Goal: Find specific page/section: Find specific page/section

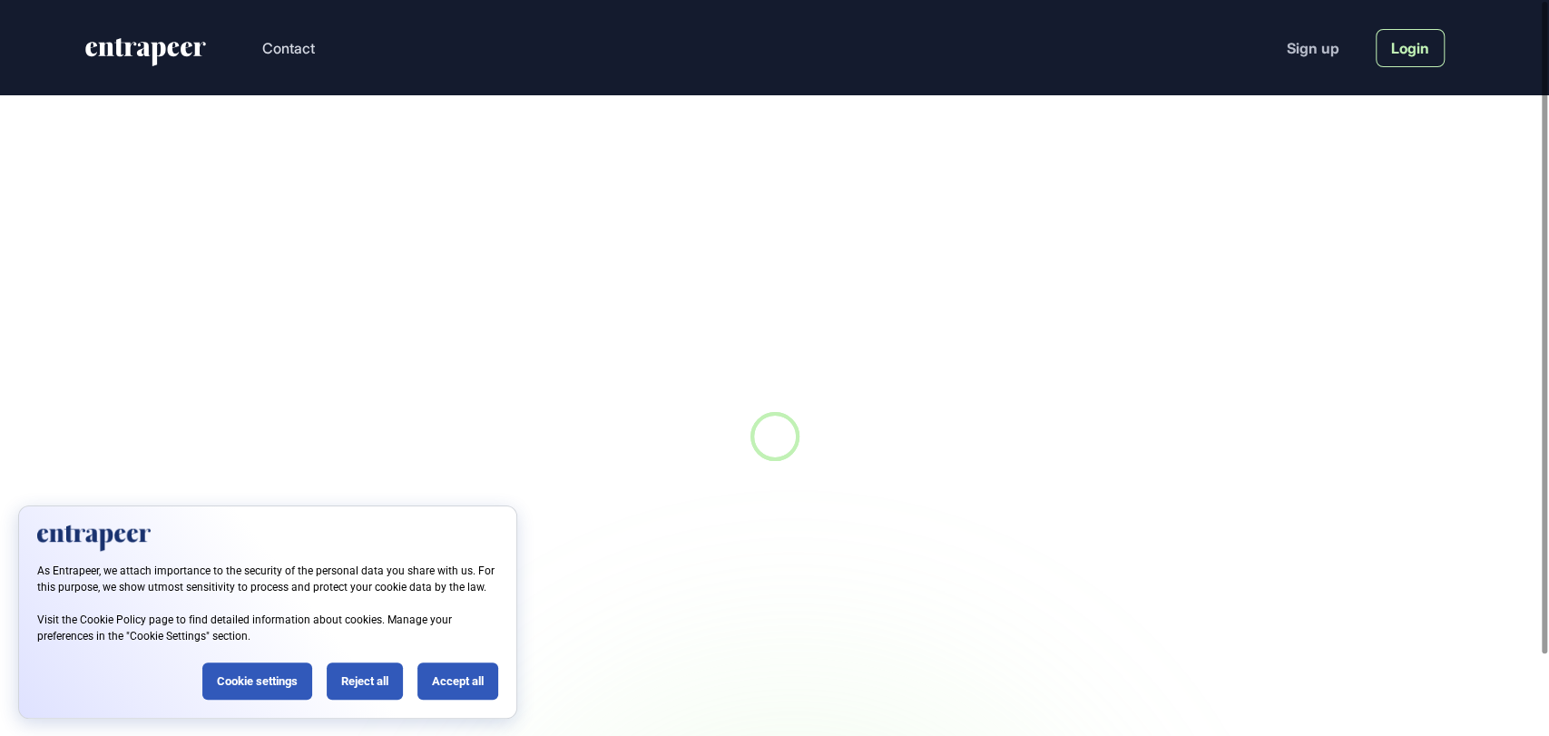
click at [1410, 44] on link "Login" at bounding box center [1410, 48] width 69 height 38
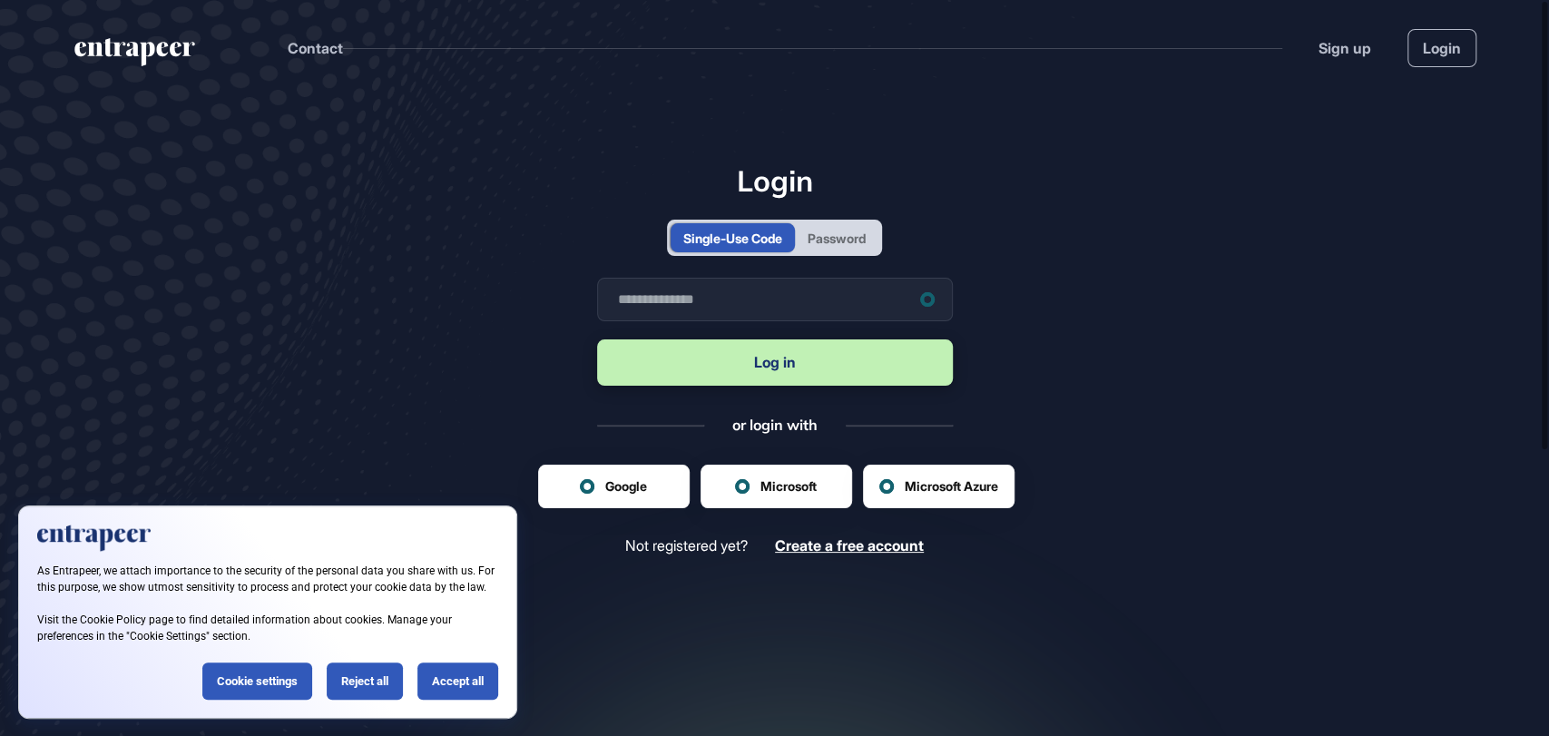
click at [872, 241] on div "Password" at bounding box center [837, 237] width 84 height 29
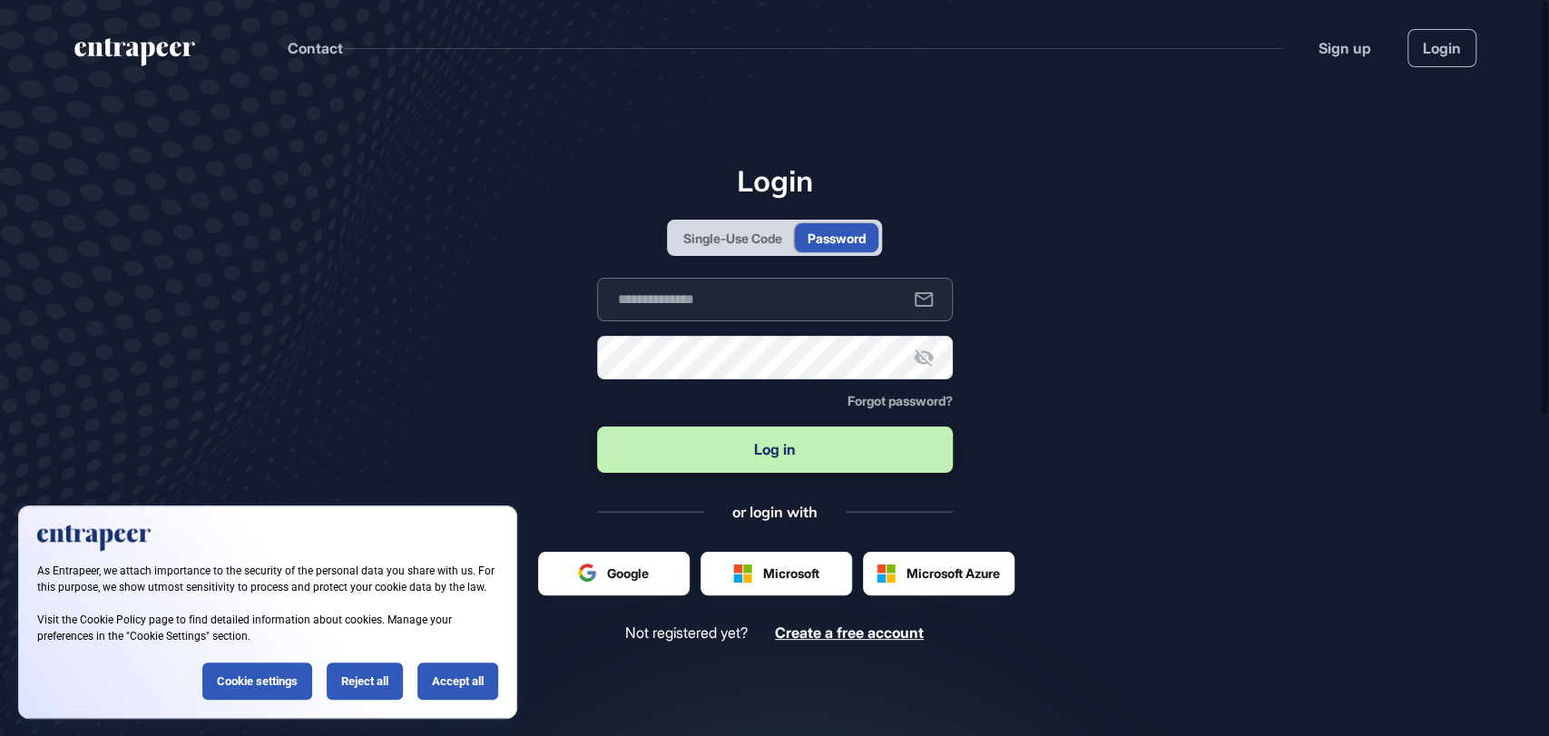
type input "**********"
click at [759, 457] on button "Log in" at bounding box center [775, 450] width 356 height 46
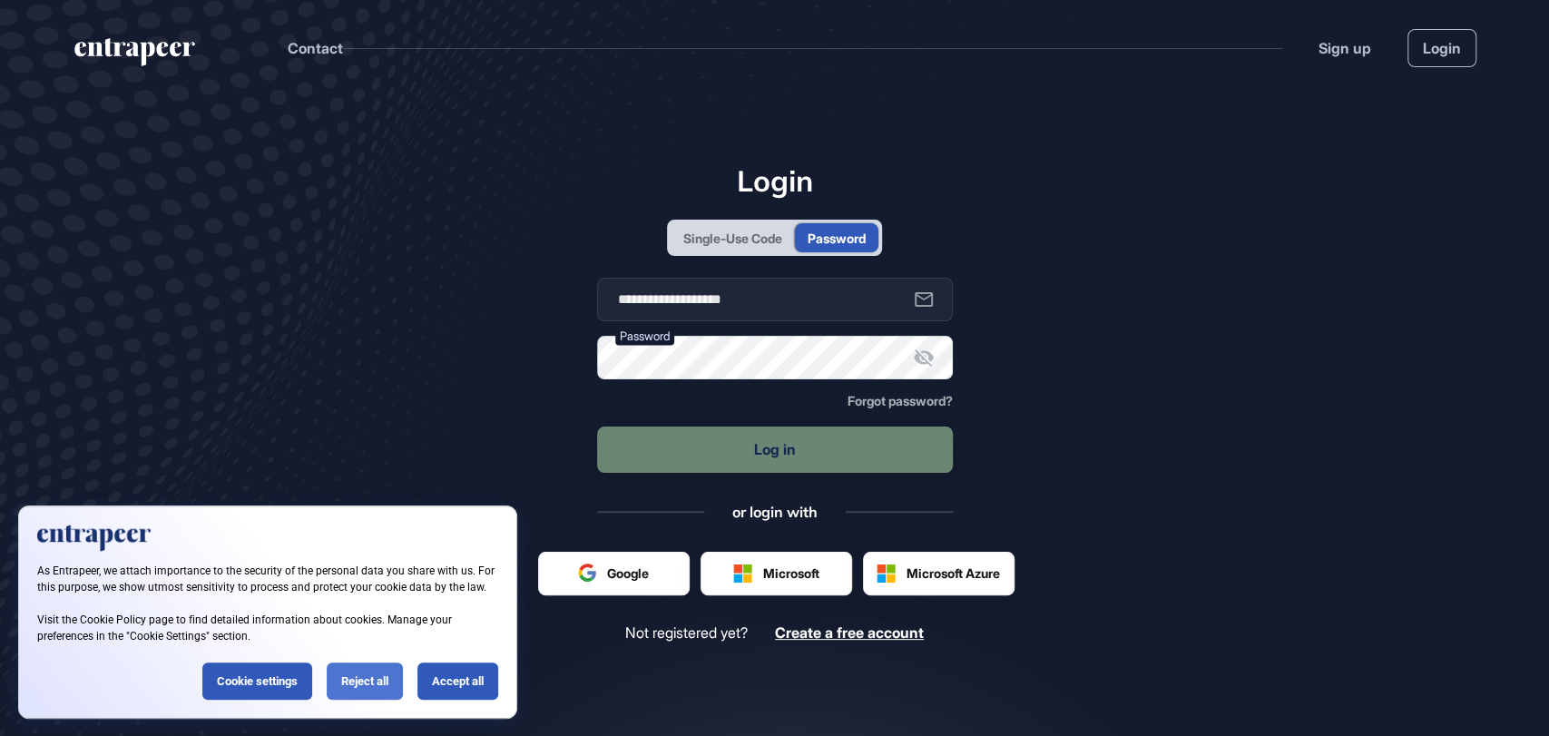
click at [349, 677] on div "Reject all" at bounding box center [365, 681] width 76 height 37
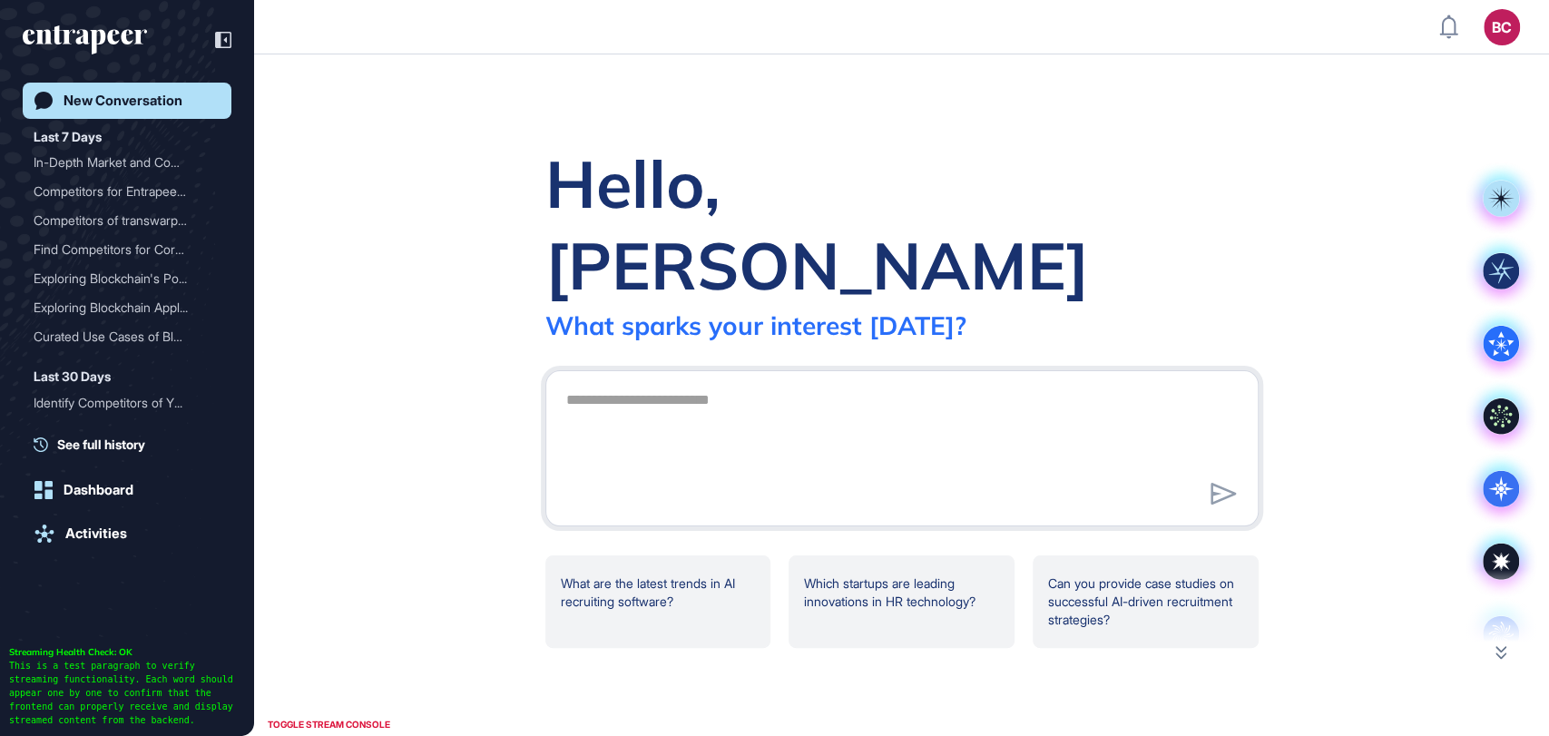
click at [1508, 35] on div "BC" at bounding box center [1502, 27] width 36 height 36
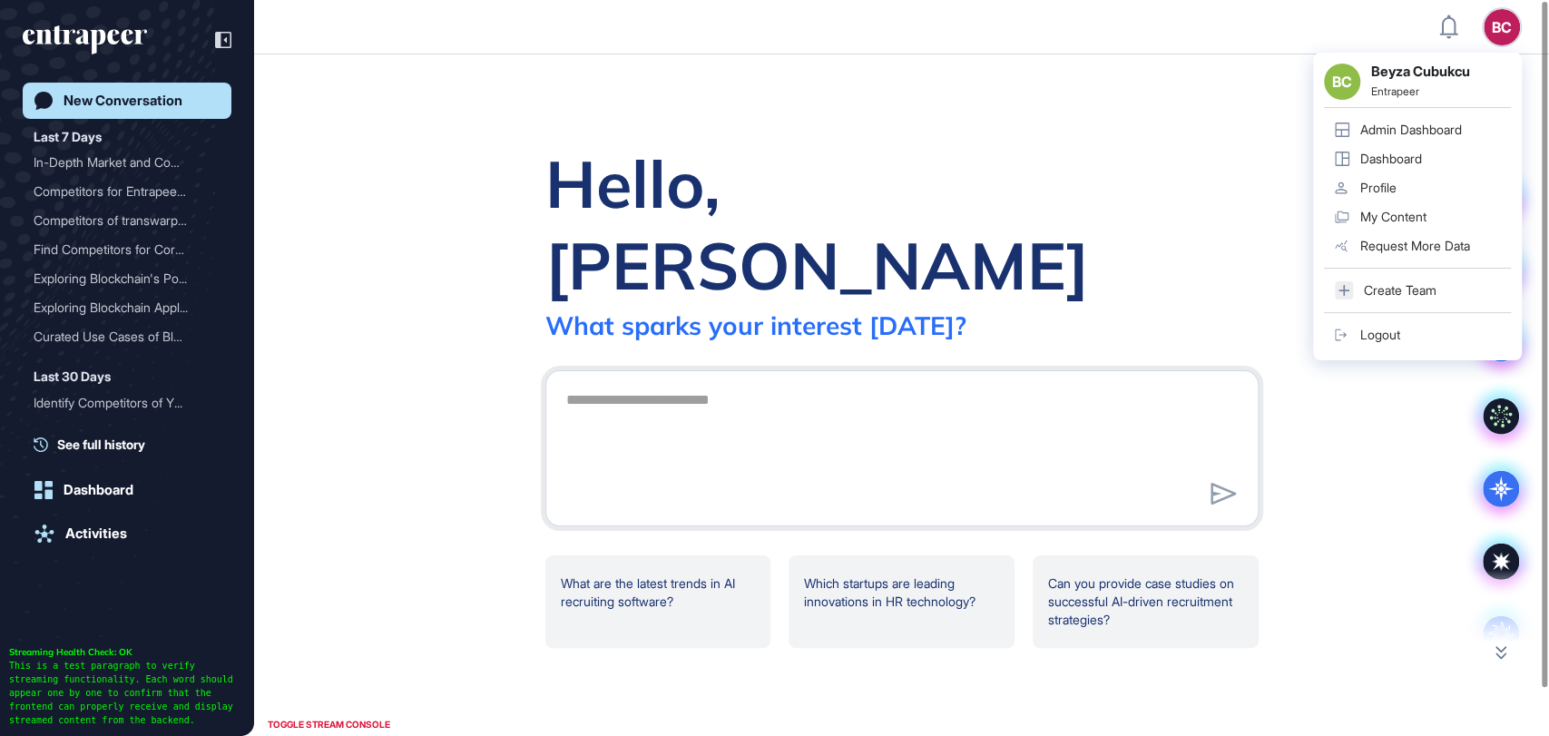
click at [1445, 129] on div "Admin Dashboard" at bounding box center [1412, 130] width 102 height 15
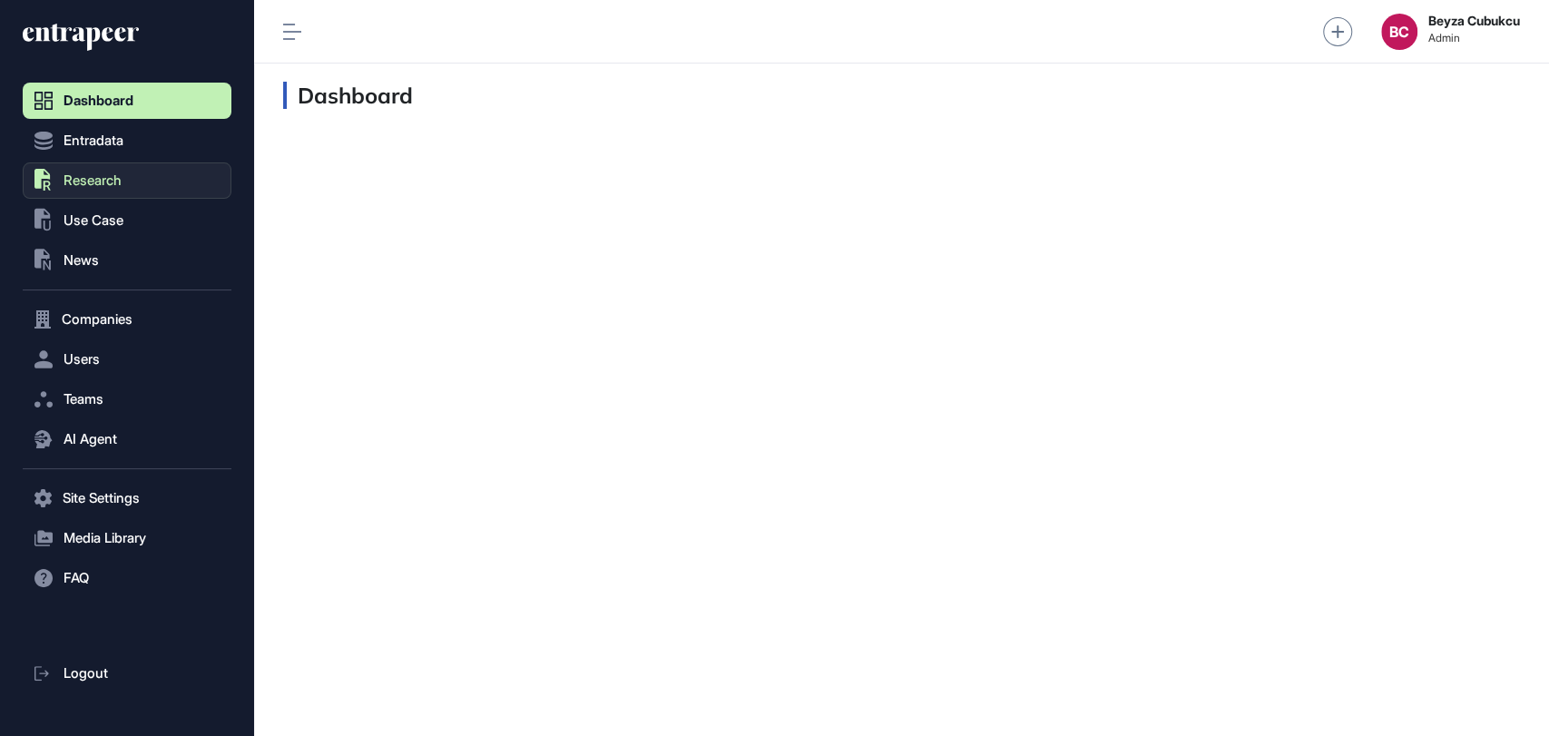
click at [141, 176] on button ".st0{fill:currentColor} Research" at bounding box center [127, 180] width 209 height 36
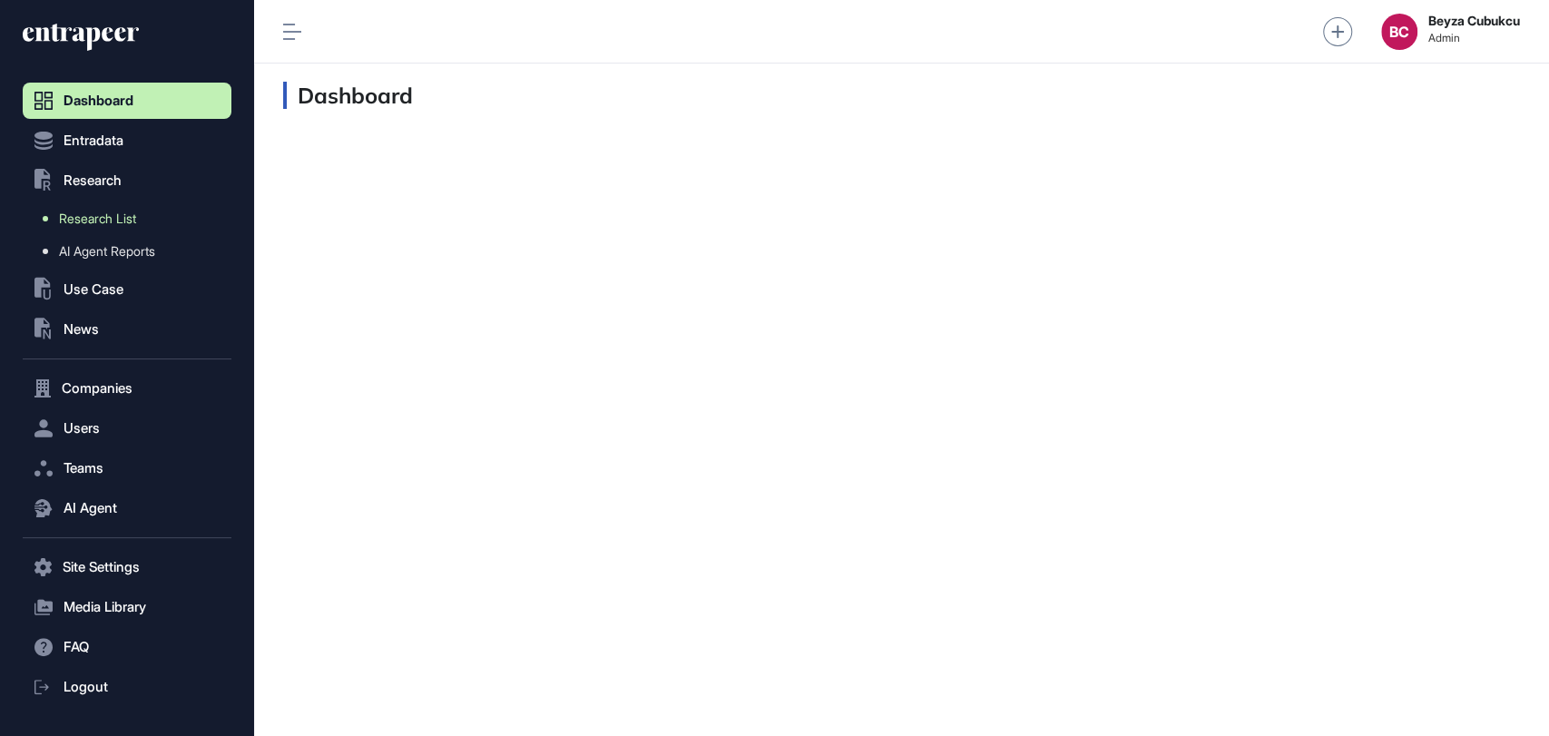
click at [126, 225] on span "Research List" at bounding box center [97, 218] width 77 height 15
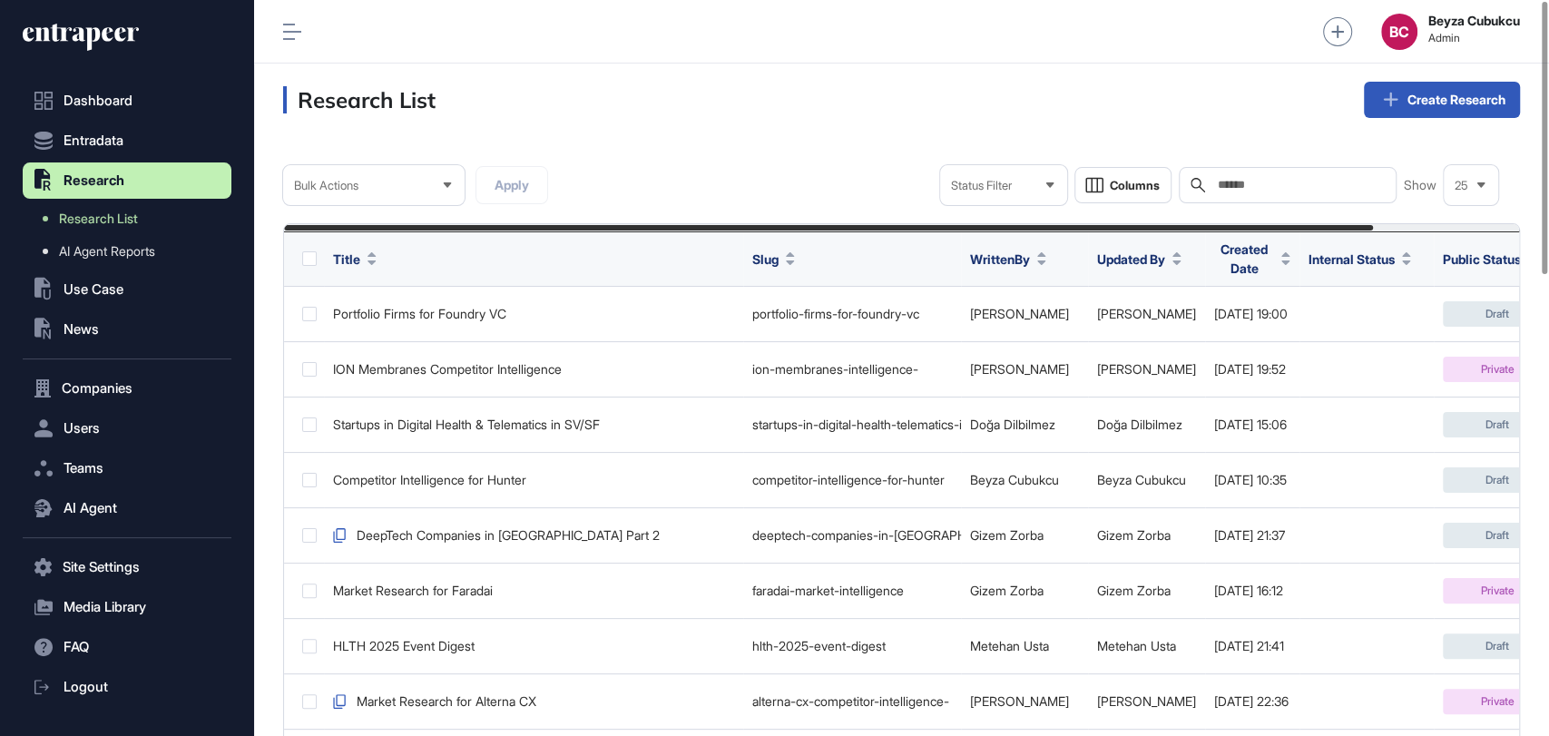
click at [1245, 191] on input "text" at bounding box center [1300, 185] width 169 height 15
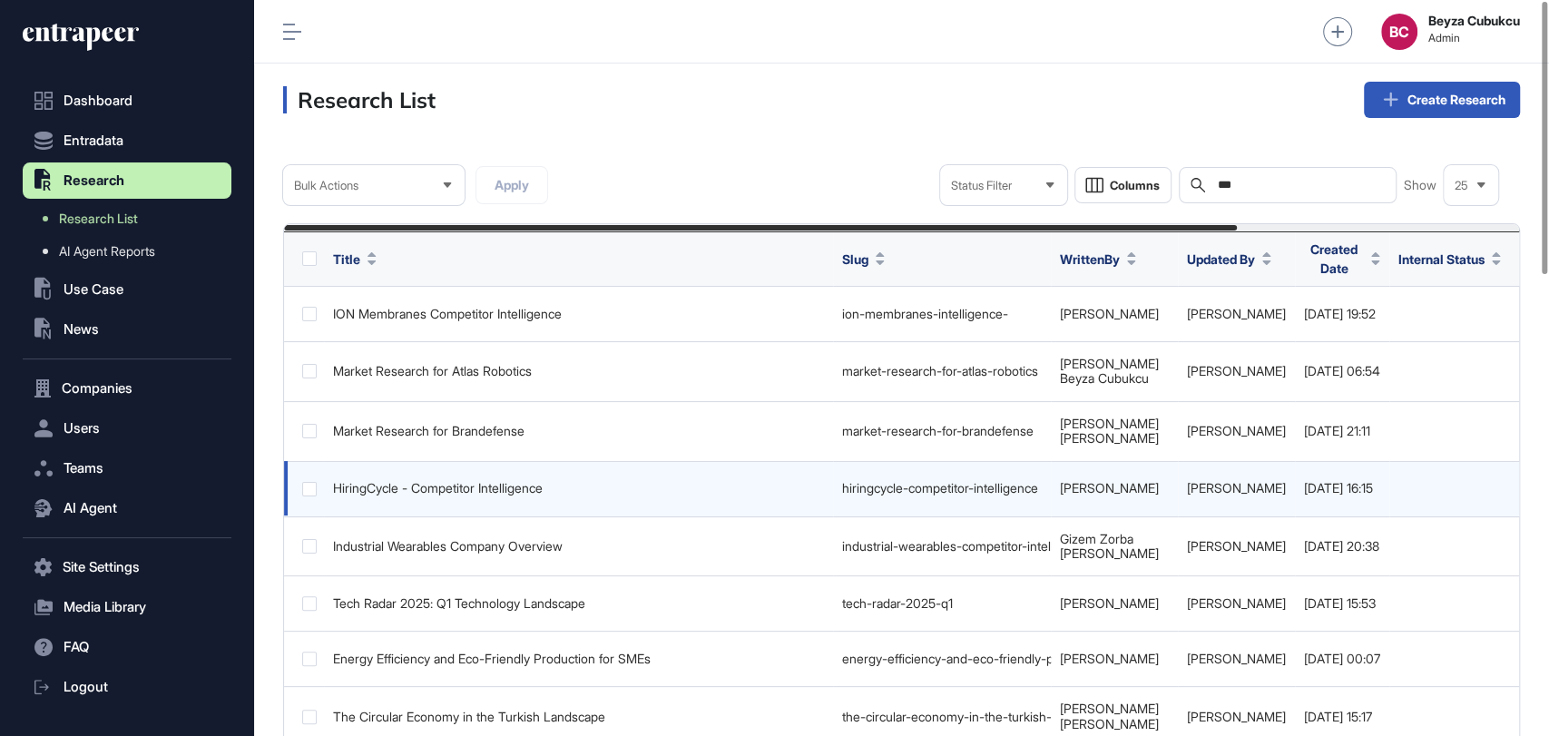
scroll to position [0, 366]
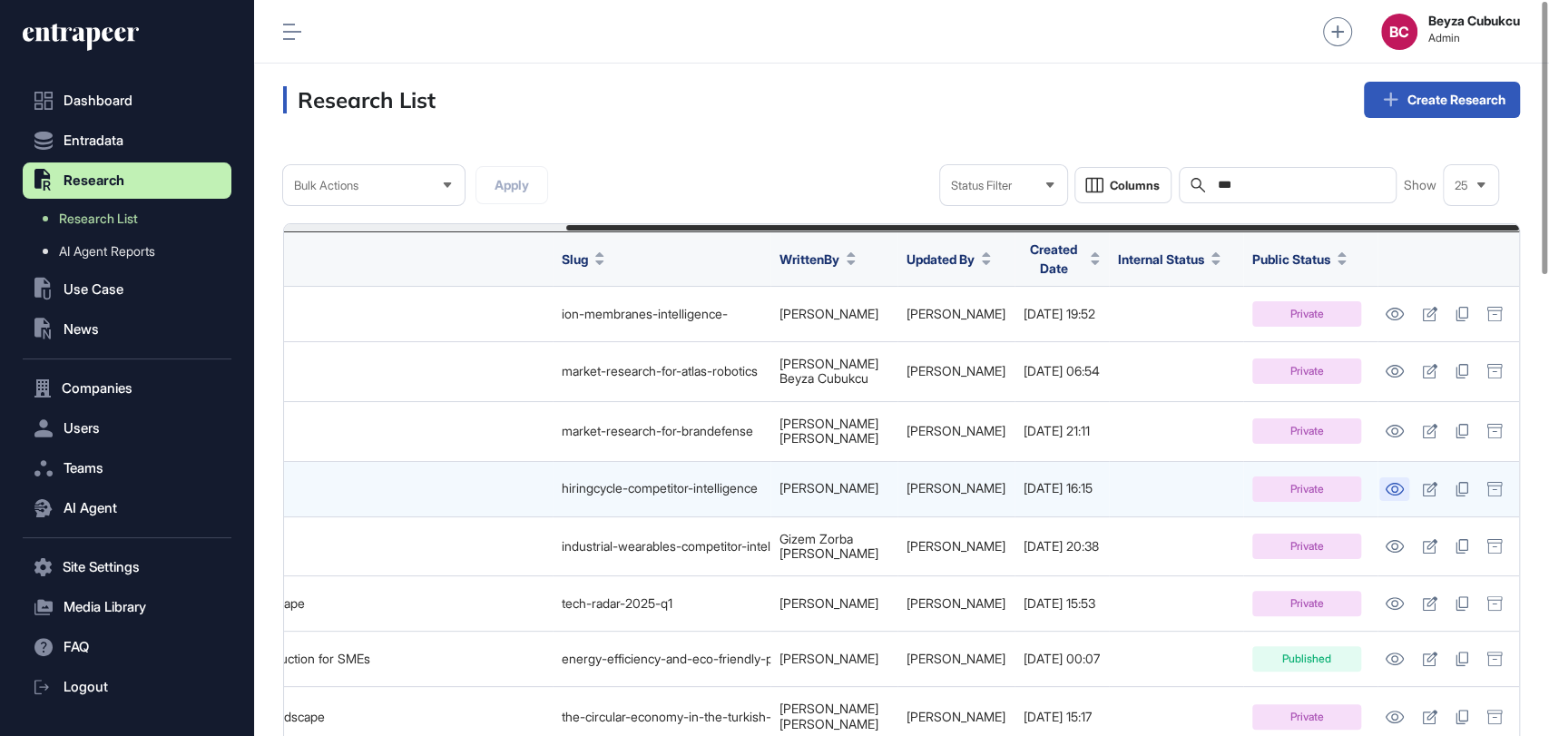
type input "***"
click at [1398, 484] on icon at bounding box center [1394, 489] width 19 height 13
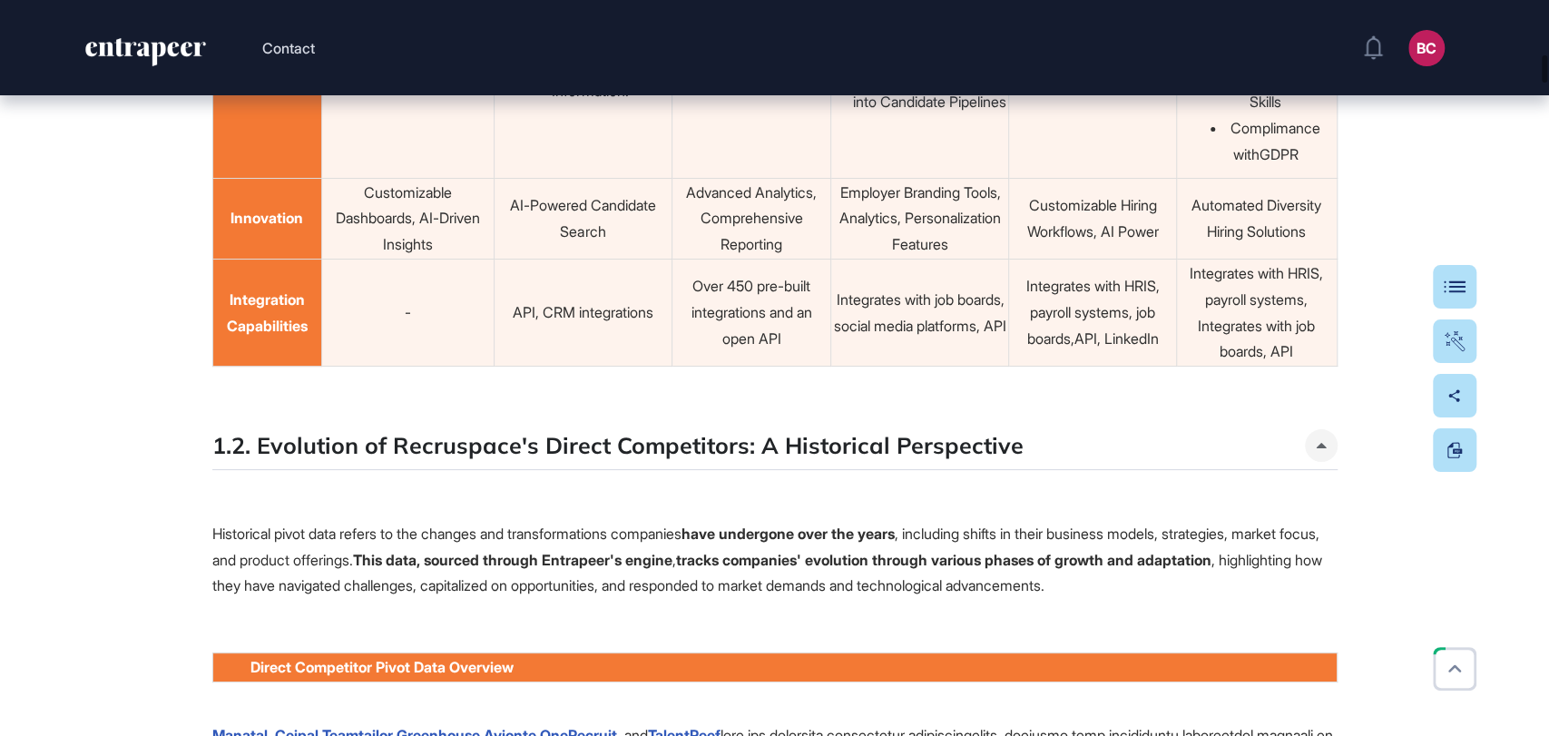
scroll to position [9681, 0]
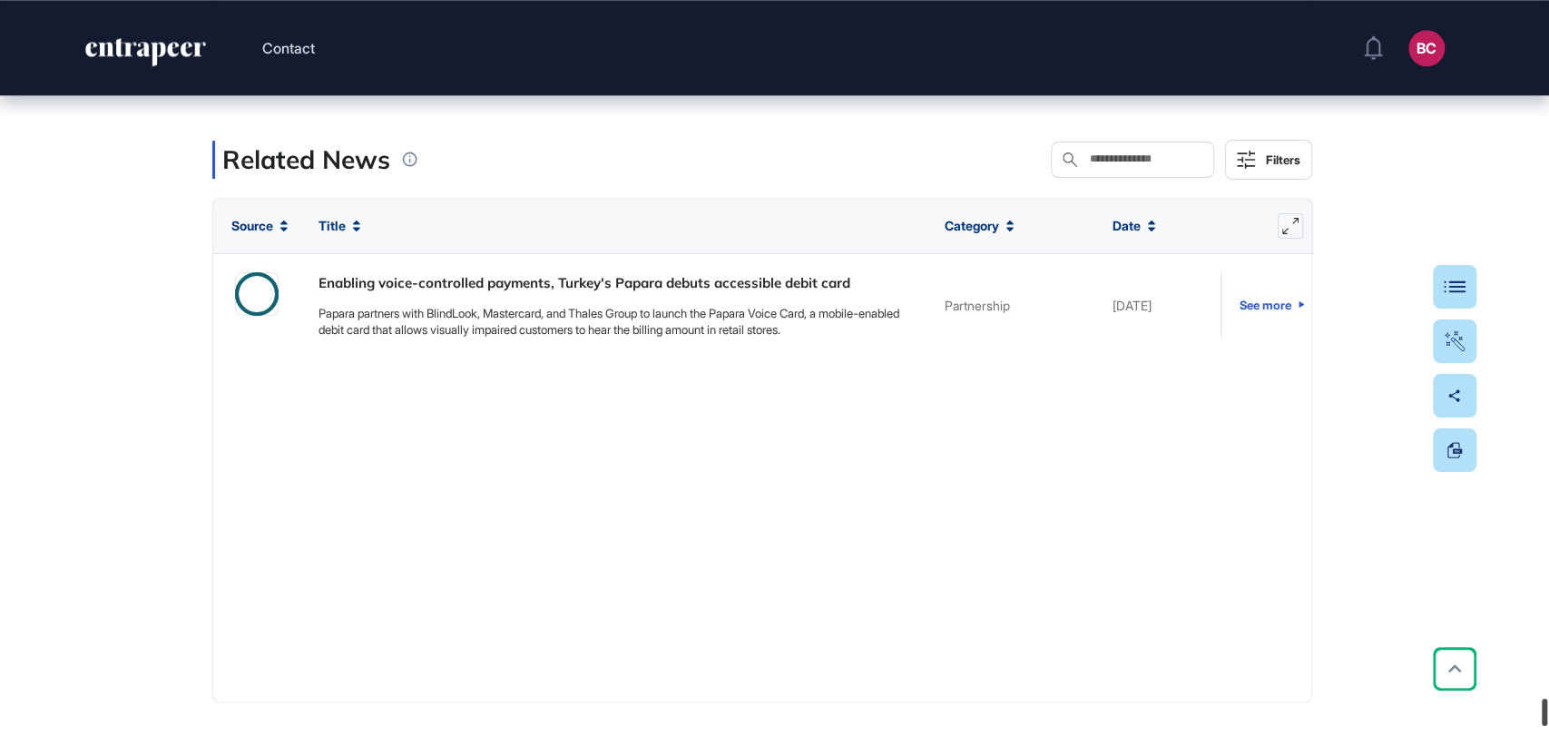
scroll to position [133360, 0]
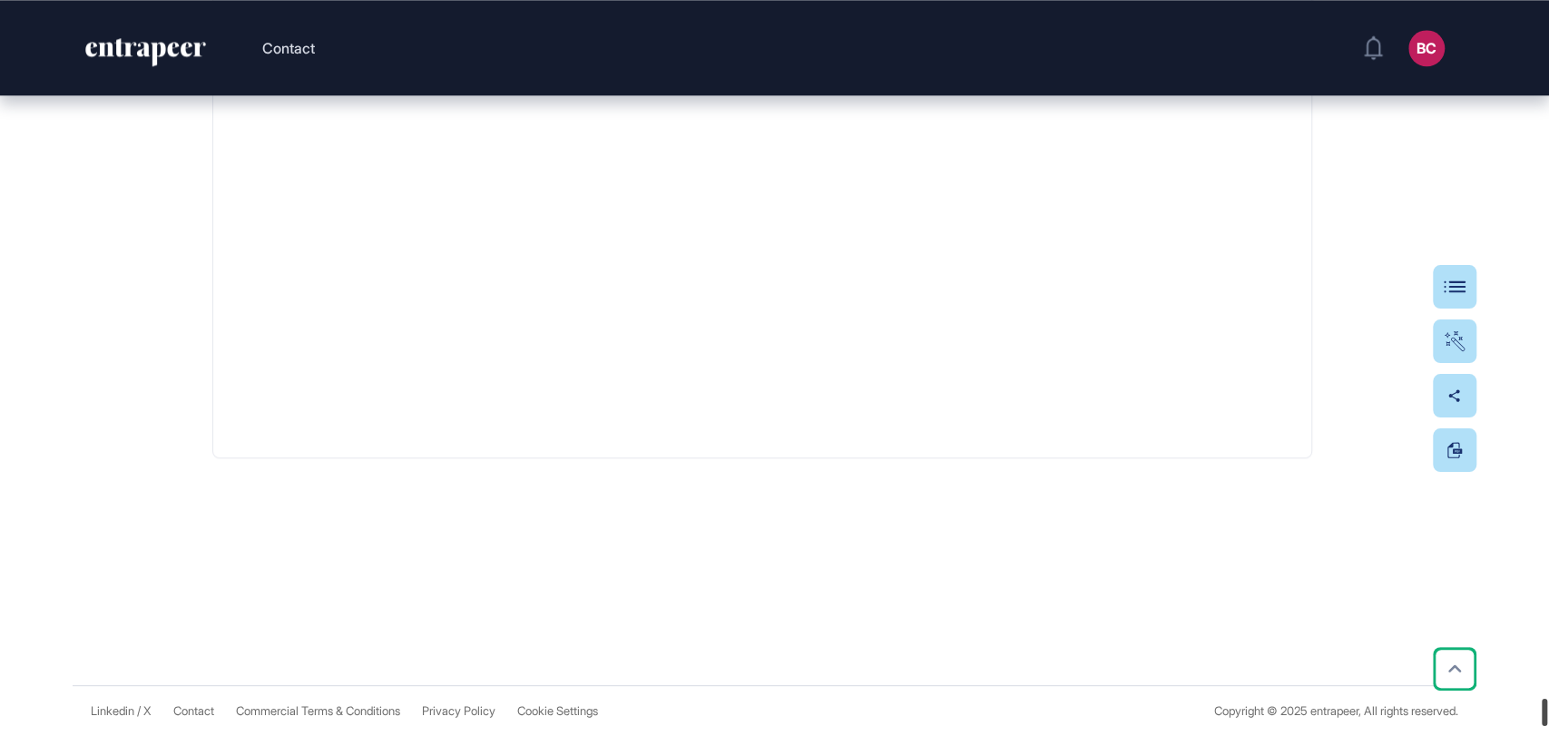
drag, startPoint x: 1547, startPoint y: 81, endPoint x: 1033, endPoint y: 16, distance: 518.6
click at [1545, 726] on div at bounding box center [1544, 712] width 5 height 27
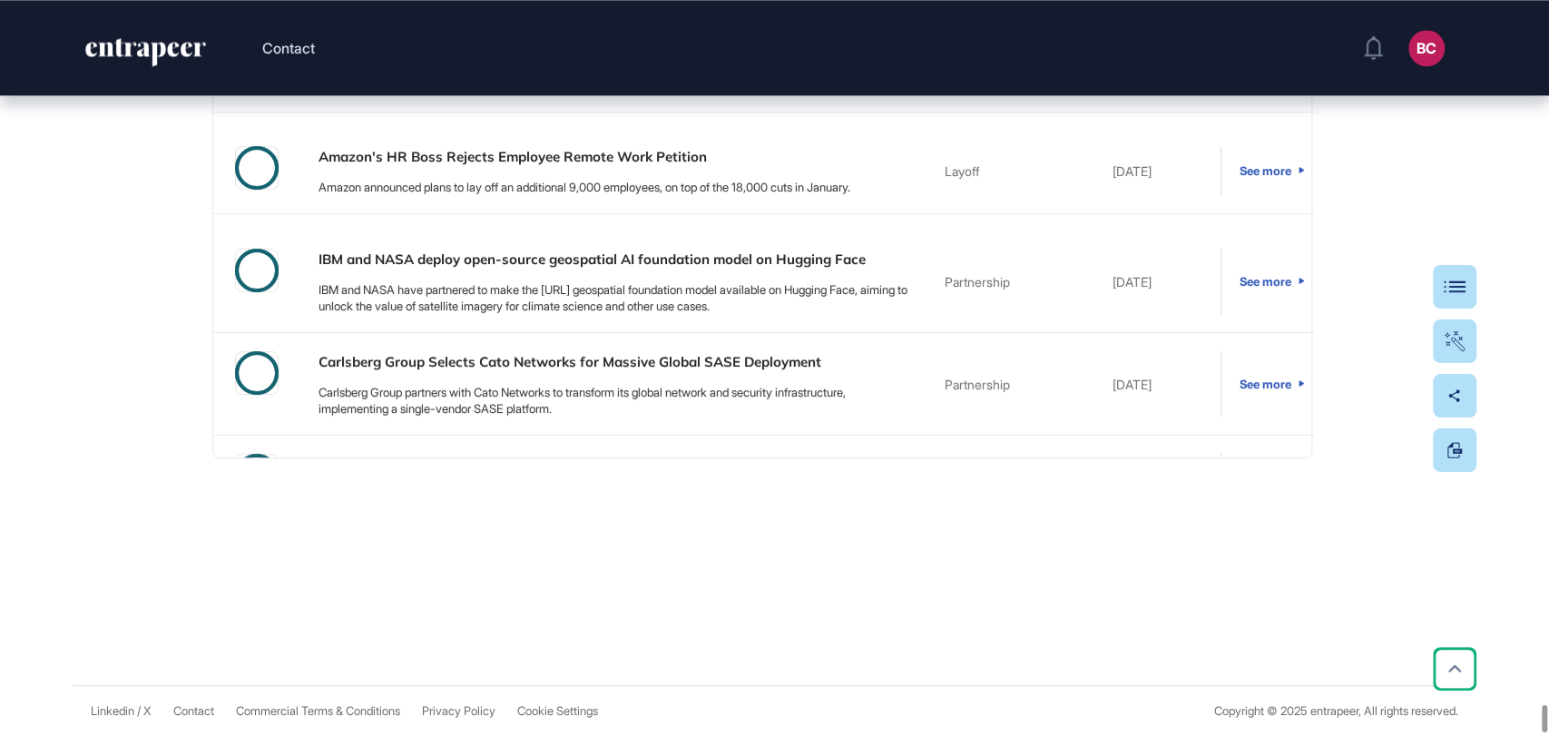
scroll to position [134575, 0]
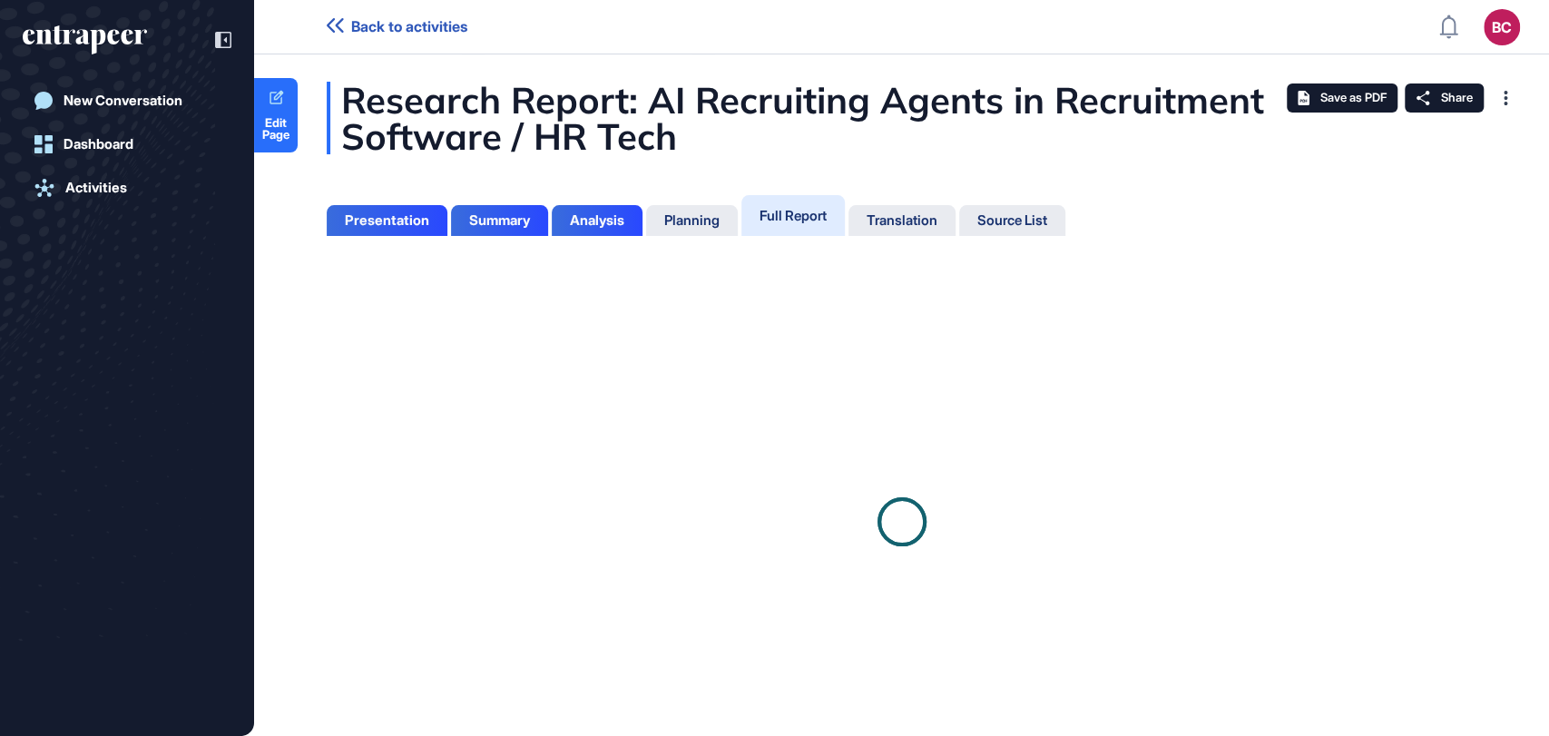
scroll to position [644, 4]
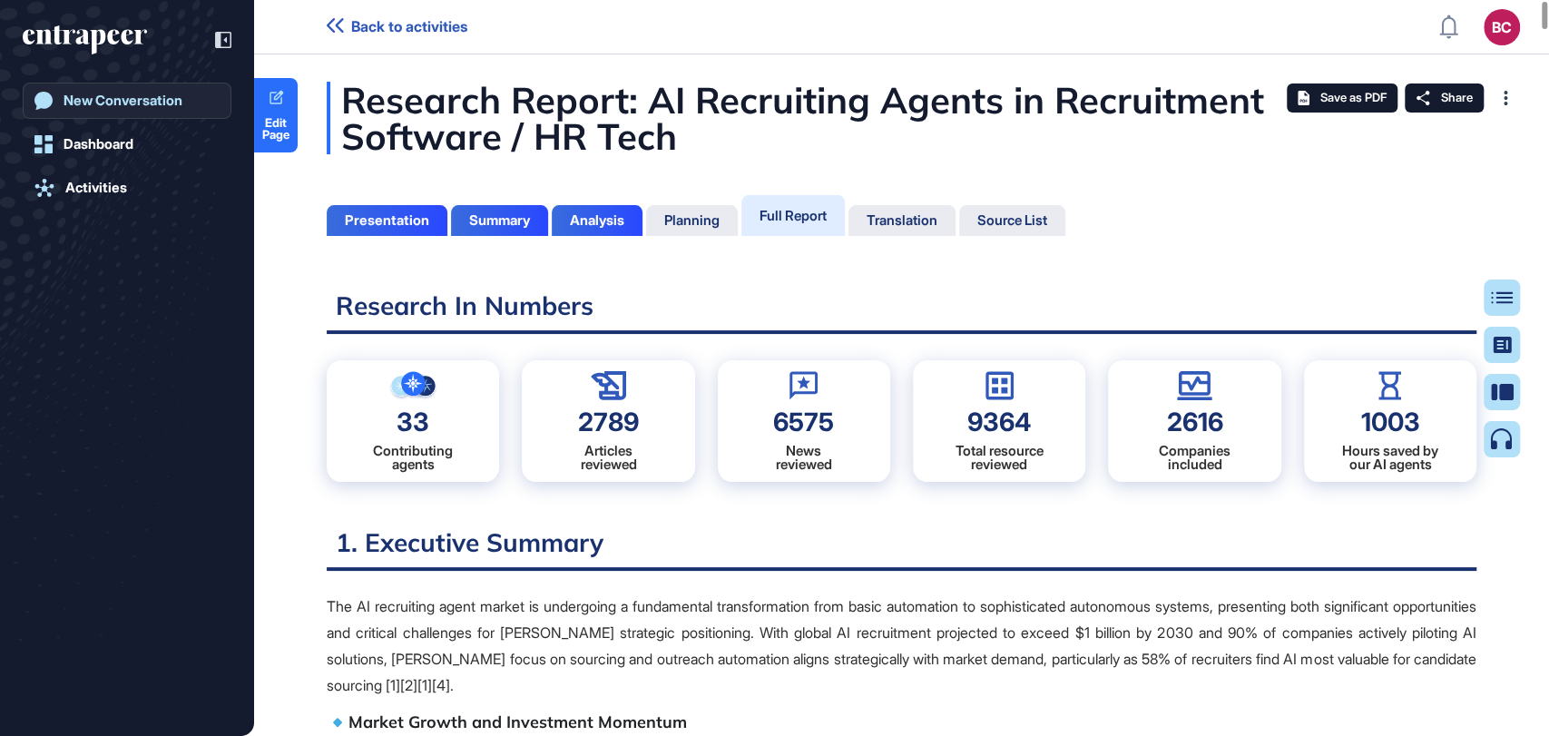
scroll to position [7, 0]
click at [283, 99] on icon at bounding box center [276, 98] width 17 height 17
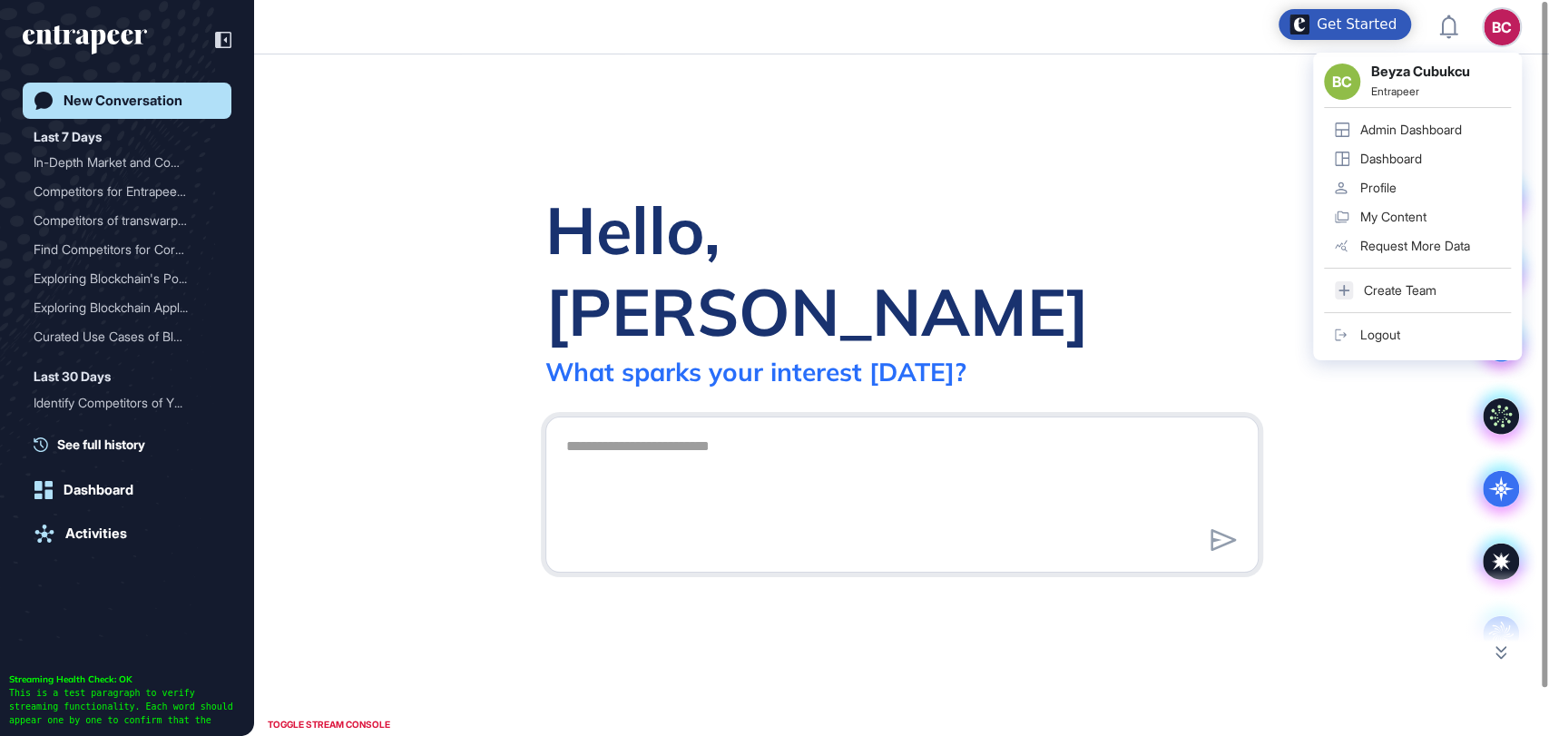
click at [1405, 133] on div "Admin Dashboard" at bounding box center [1412, 130] width 102 height 15
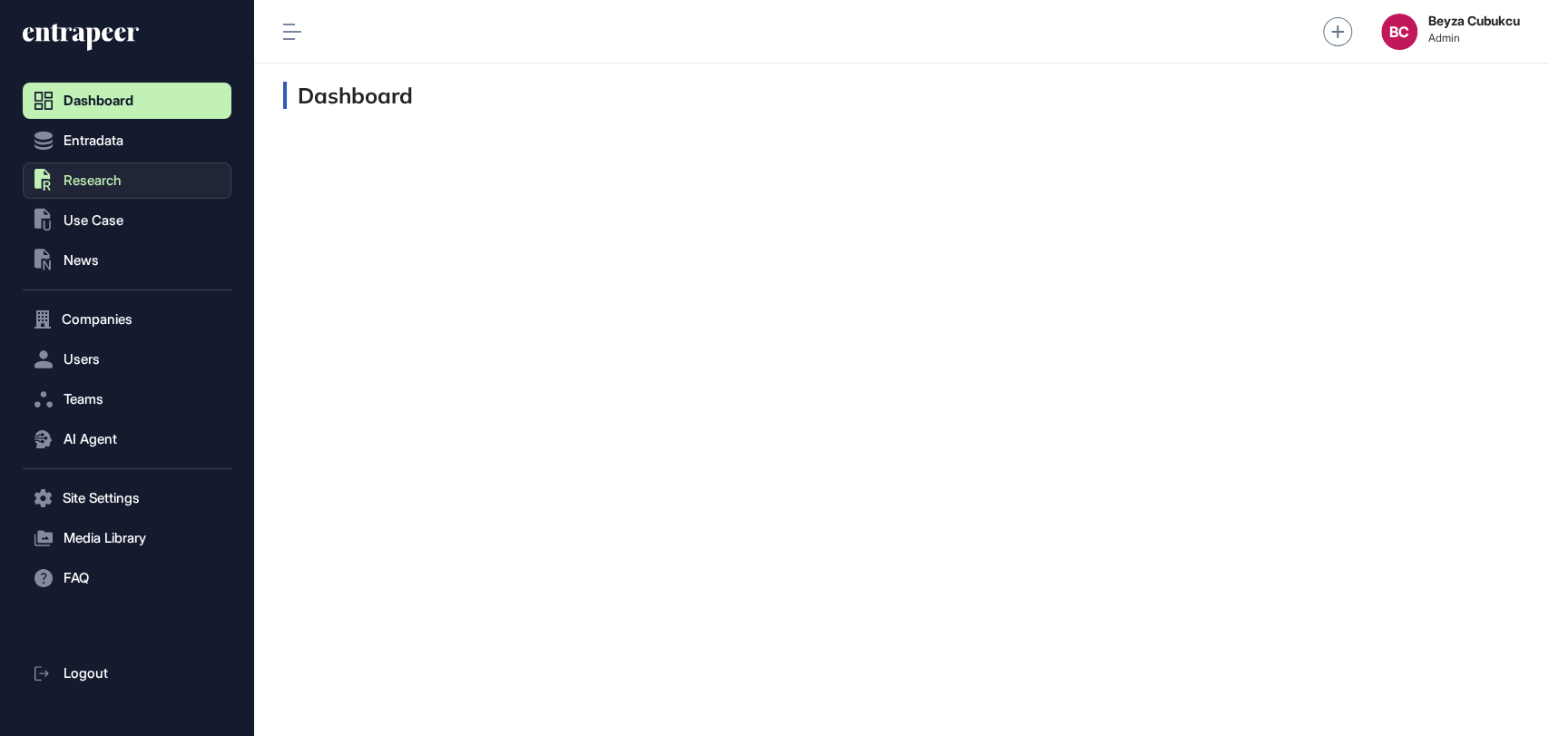
click at [60, 191] on button ".st0{fill:currentColor} Research" at bounding box center [127, 180] width 209 height 36
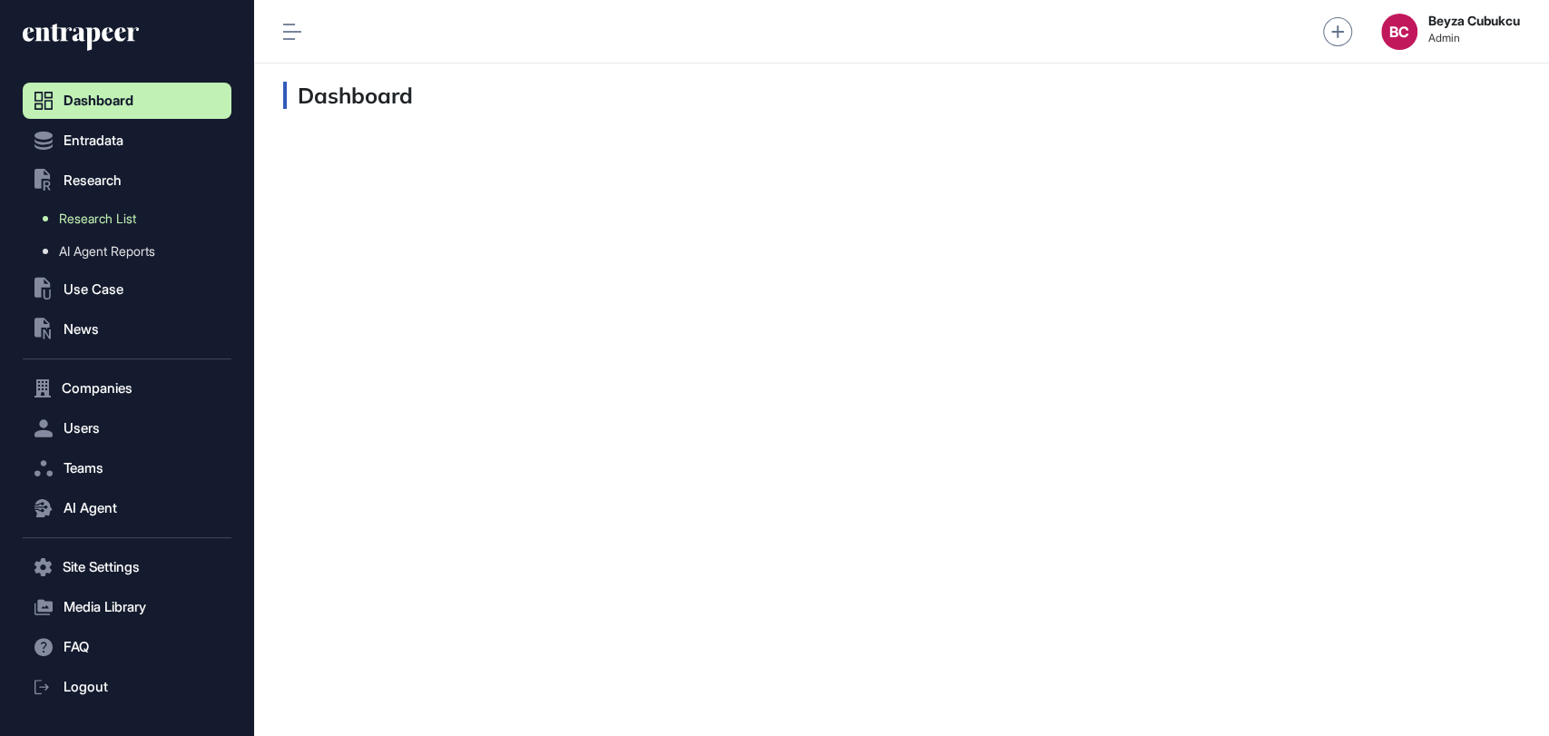
click at [101, 221] on span "Research List" at bounding box center [97, 218] width 77 height 15
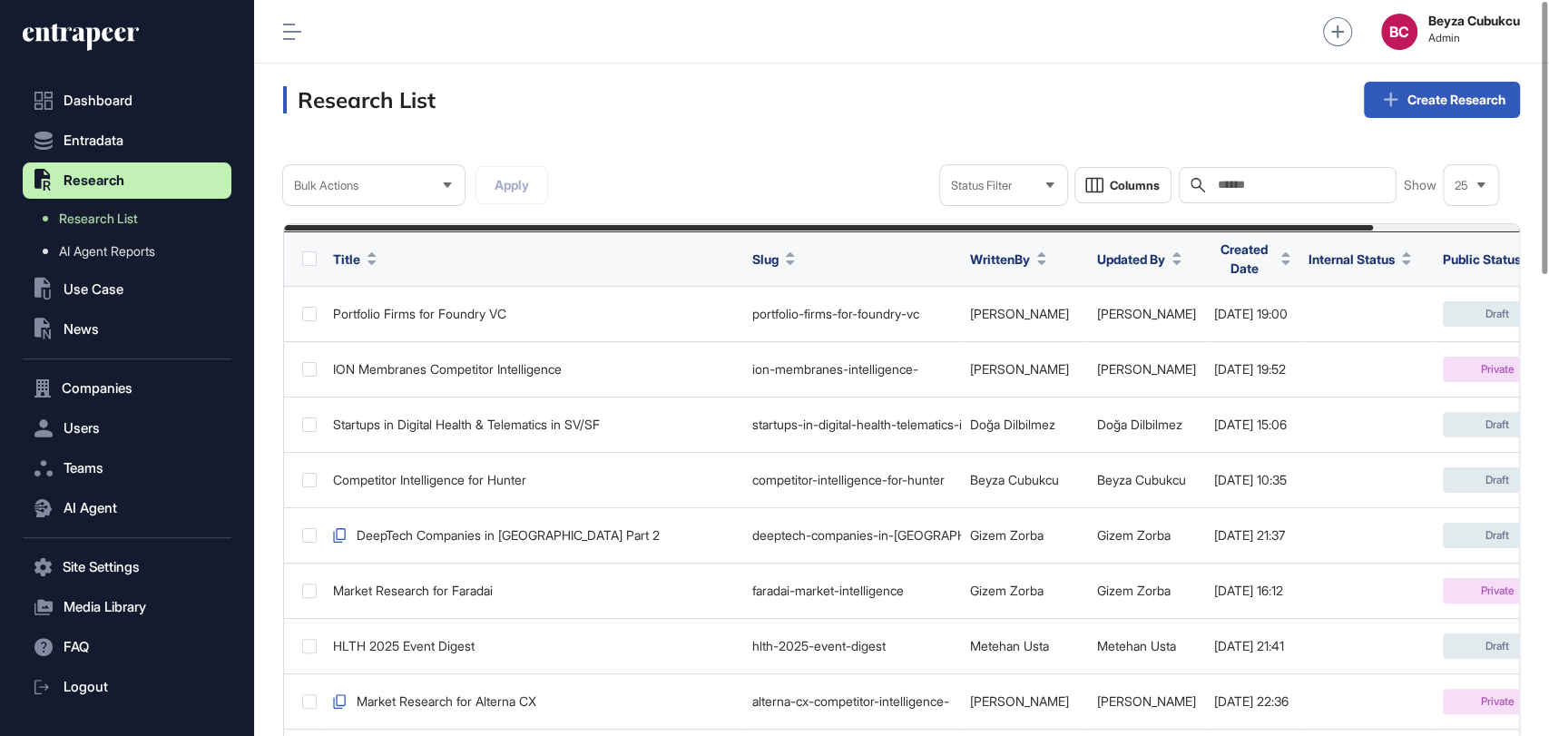
click at [1220, 192] on input "text" at bounding box center [1300, 185] width 169 height 15
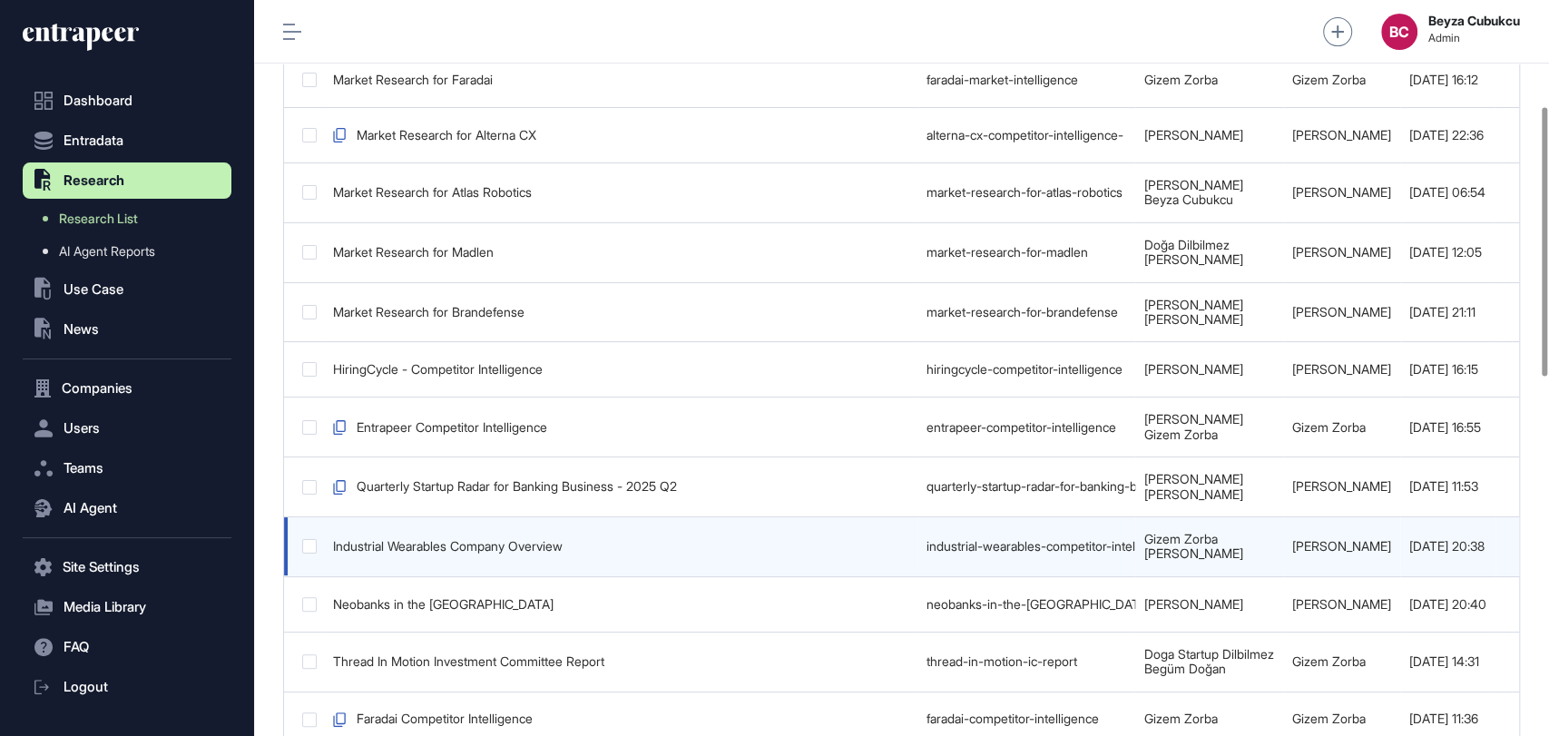
scroll to position [0, 483]
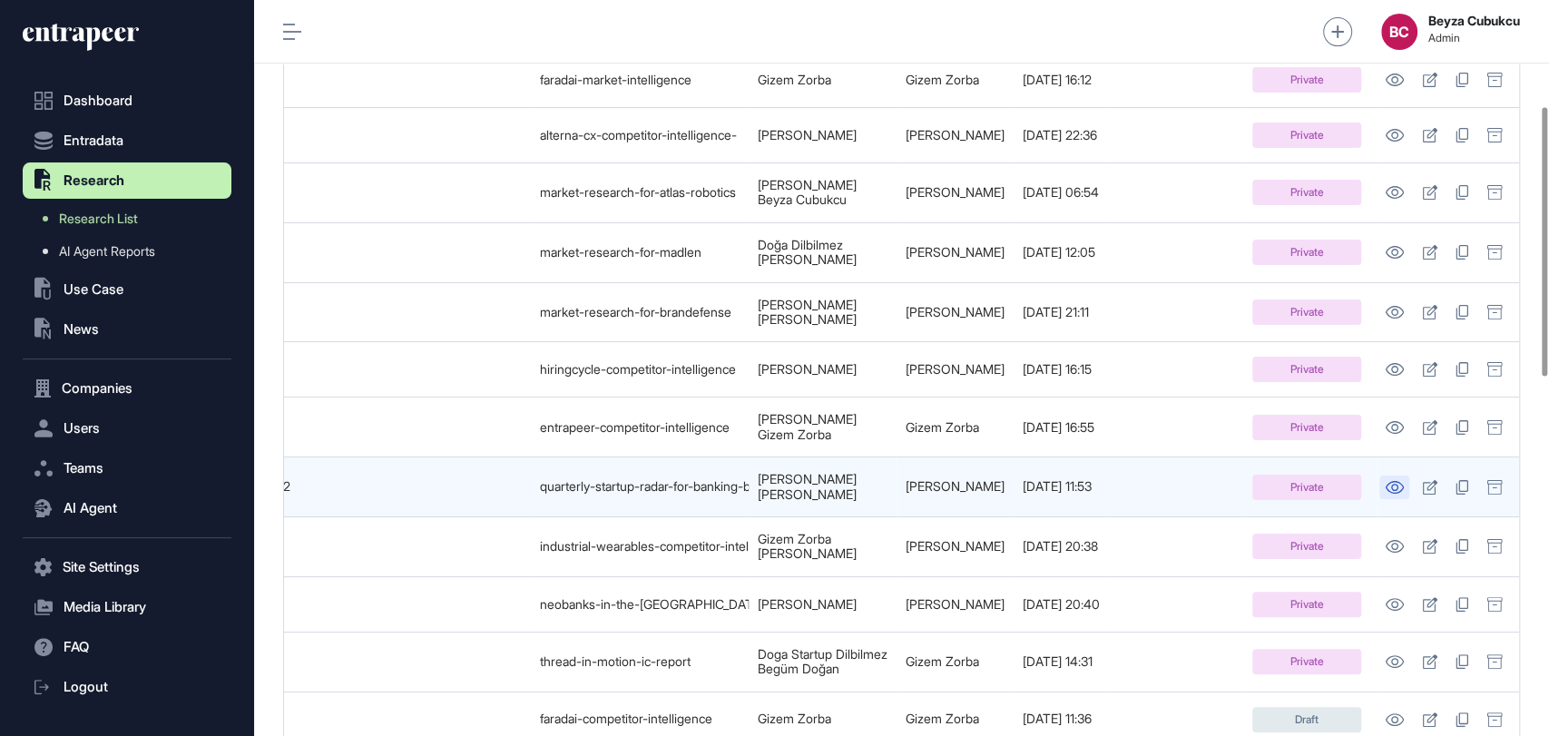
type input "*"
click at [1401, 481] on icon at bounding box center [1394, 487] width 19 height 13
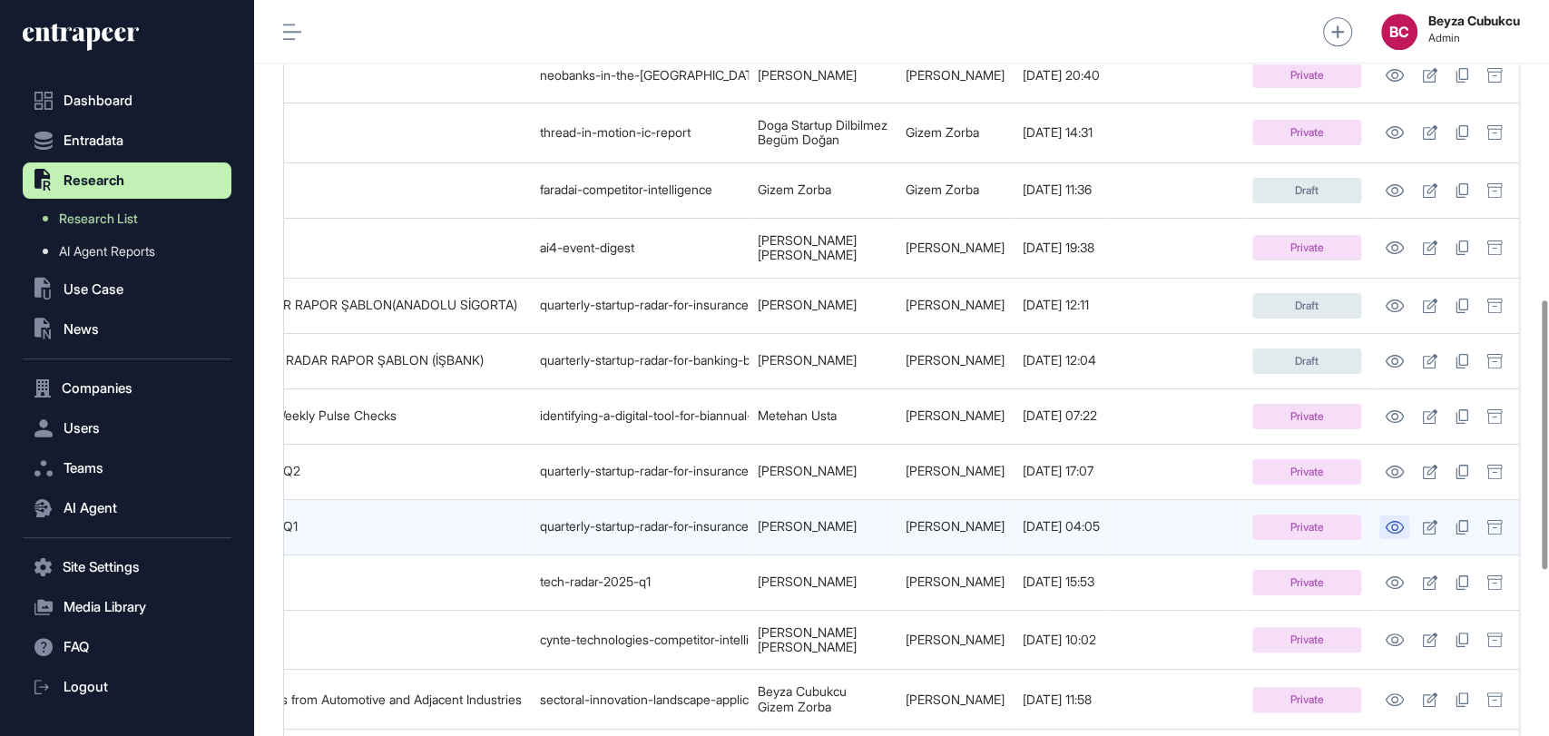
click at [1400, 521] on icon at bounding box center [1395, 527] width 18 height 13
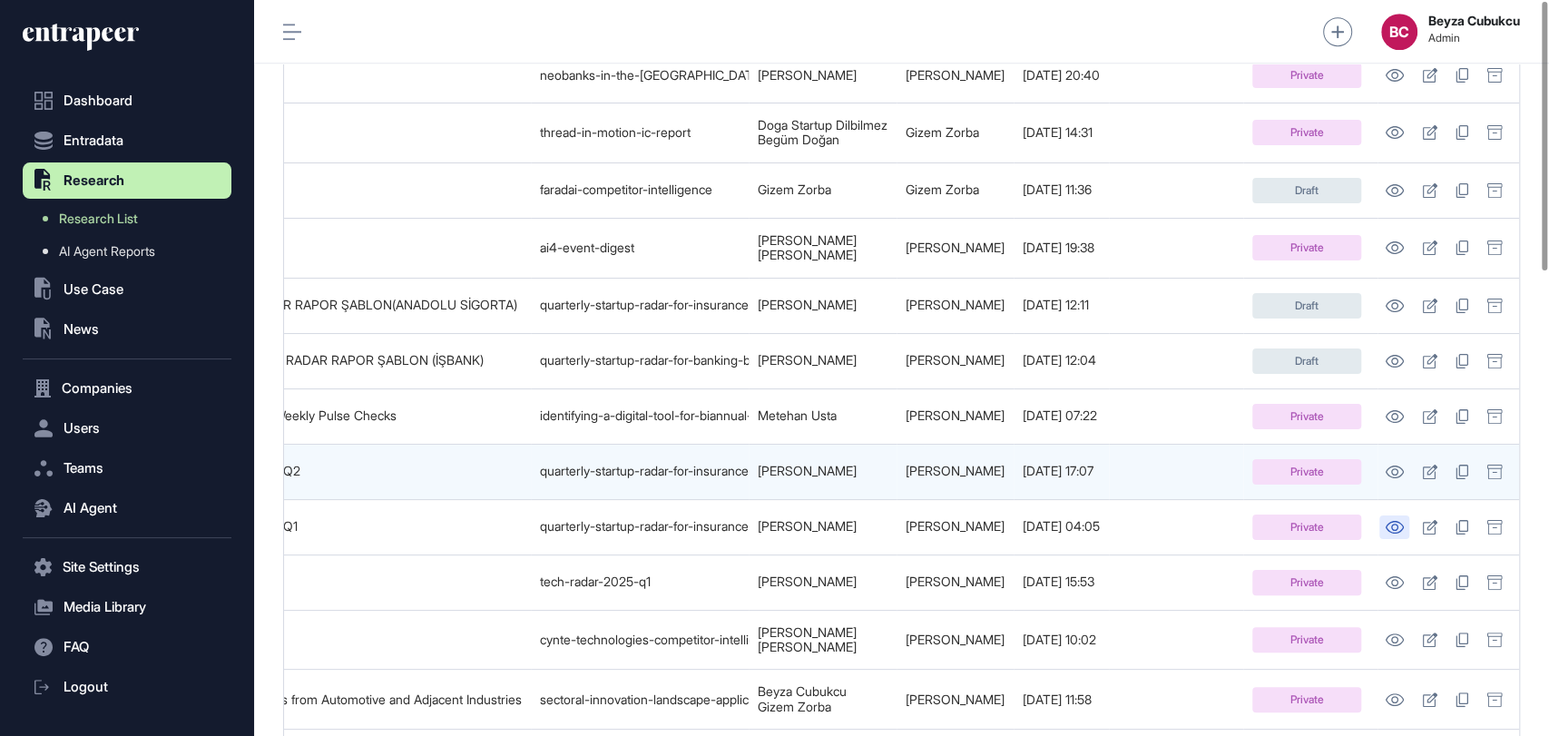
scroll to position [0, 0]
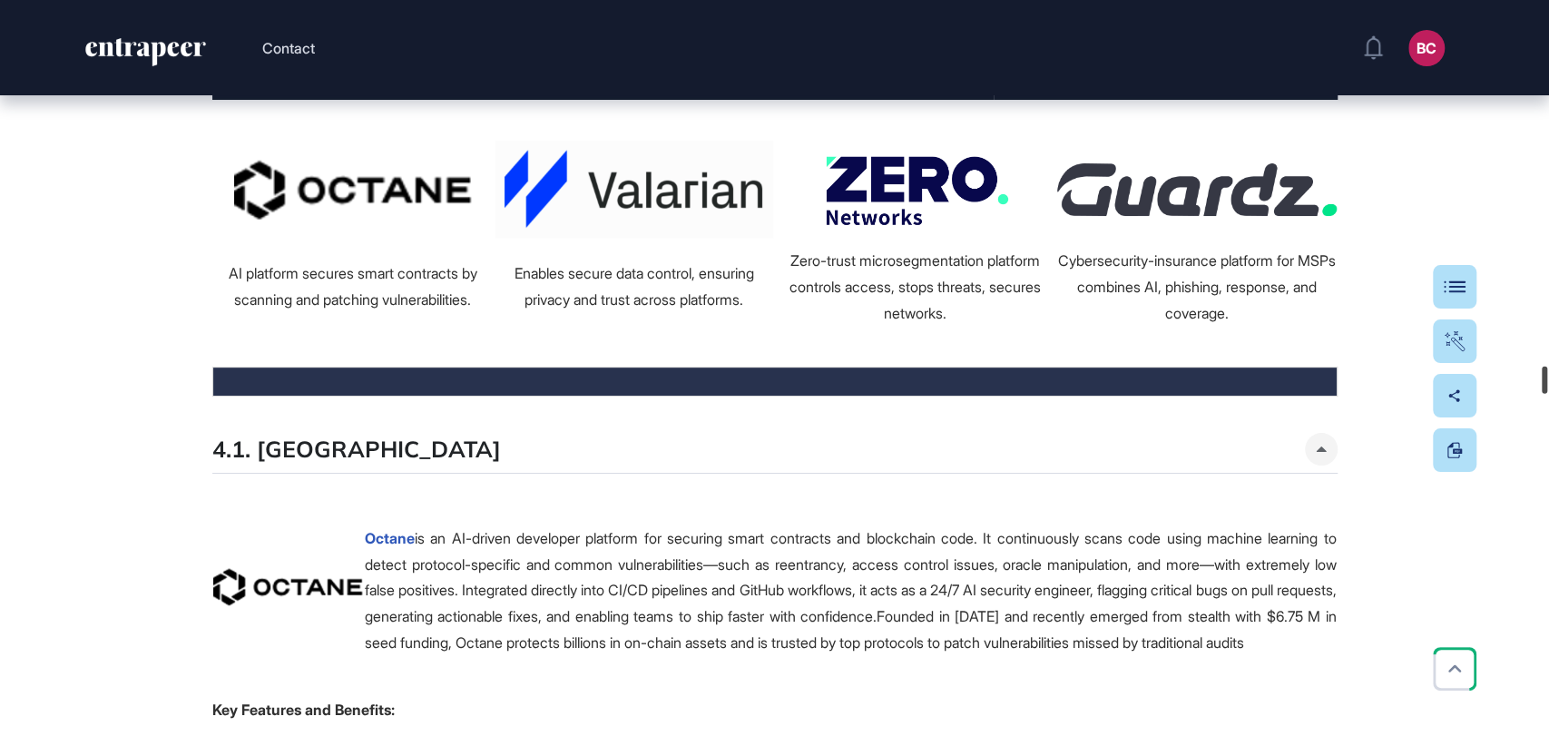
scroll to position [17846, 0]
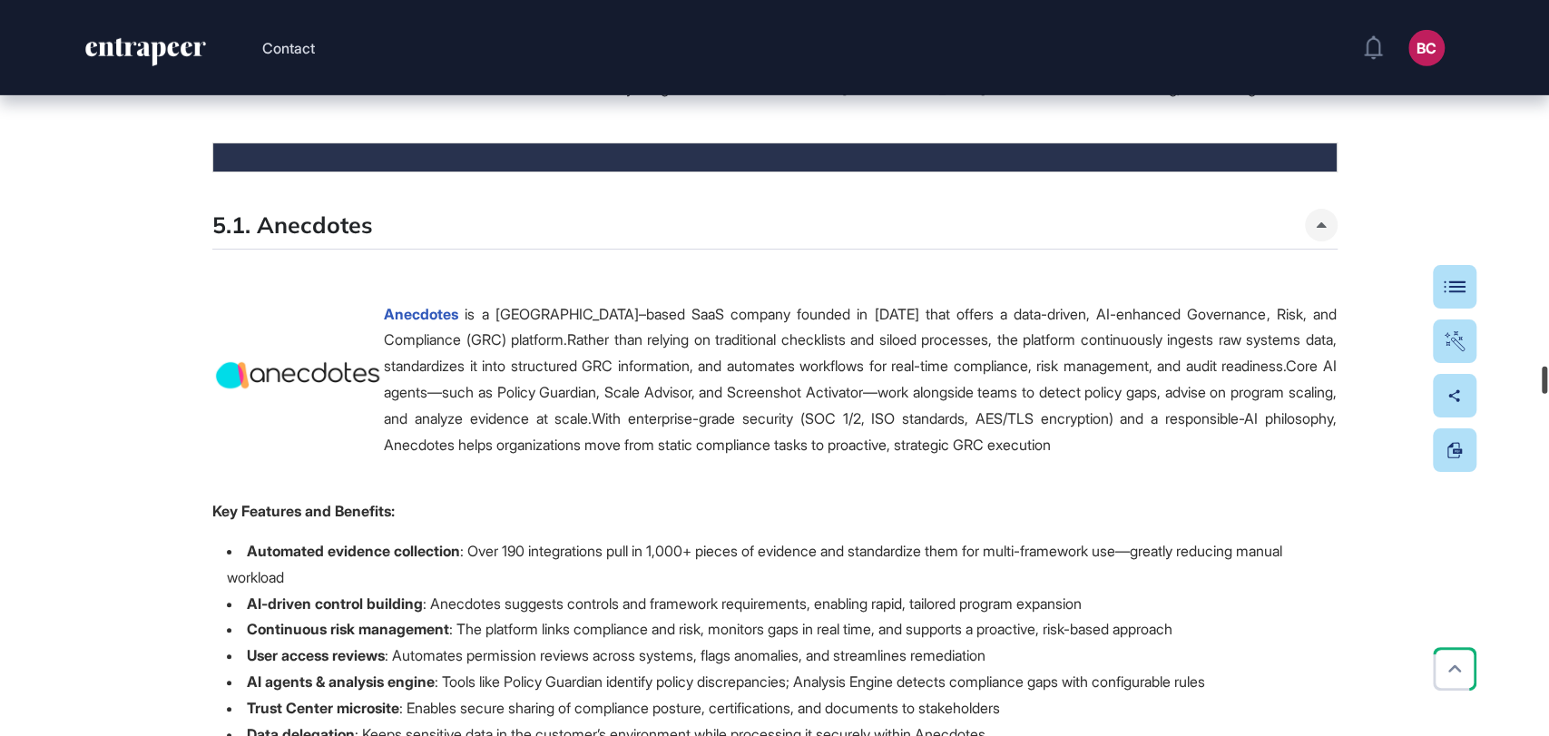
drag, startPoint x: 1546, startPoint y: 218, endPoint x: 1518, endPoint y: 471, distance: 254.7
click at [1518, 471] on div "Contact BC Admin Dashboard Dashboard Profile My Content Request More Data Edit …" at bounding box center [774, 368] width 1549 height 736
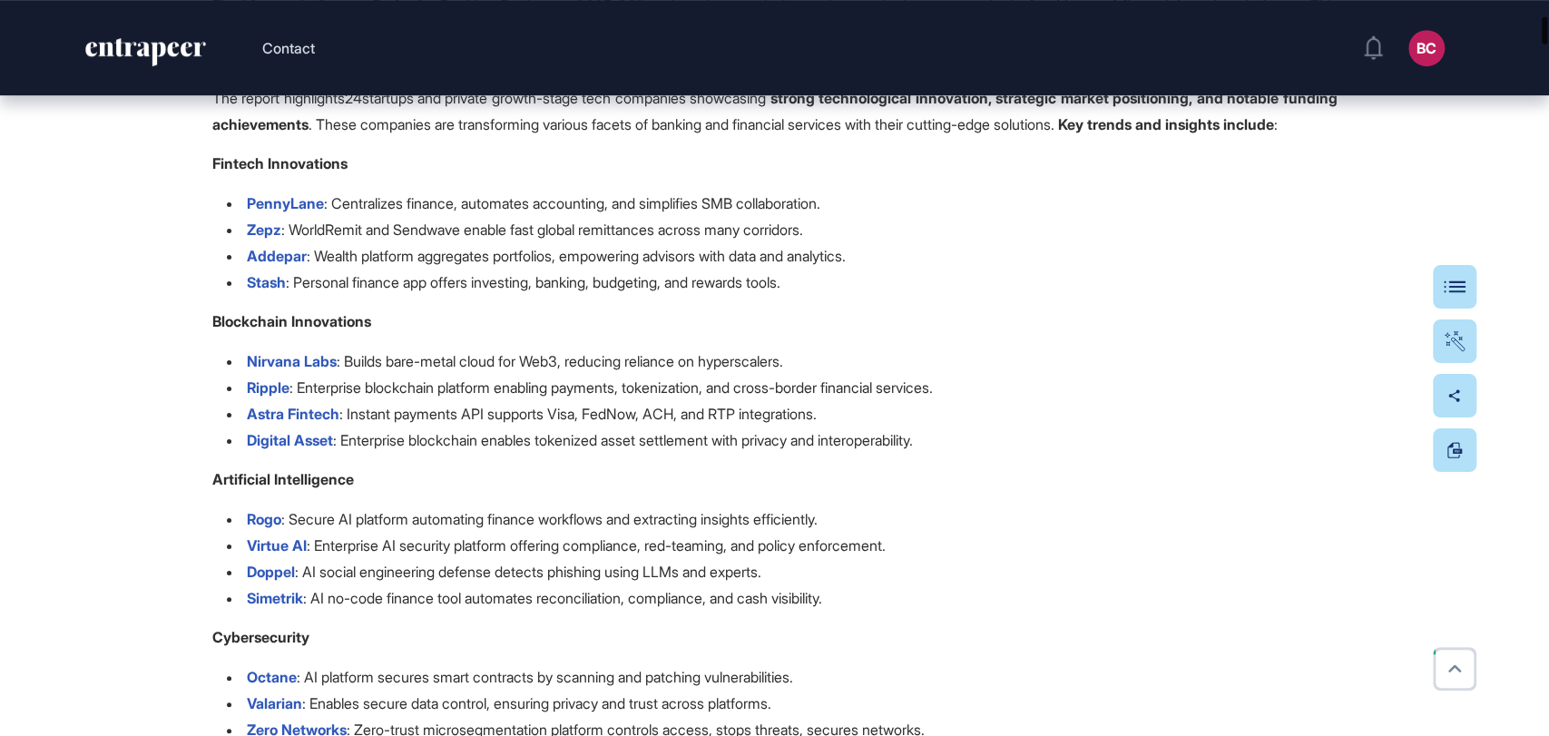
scroll to position [0, 0]
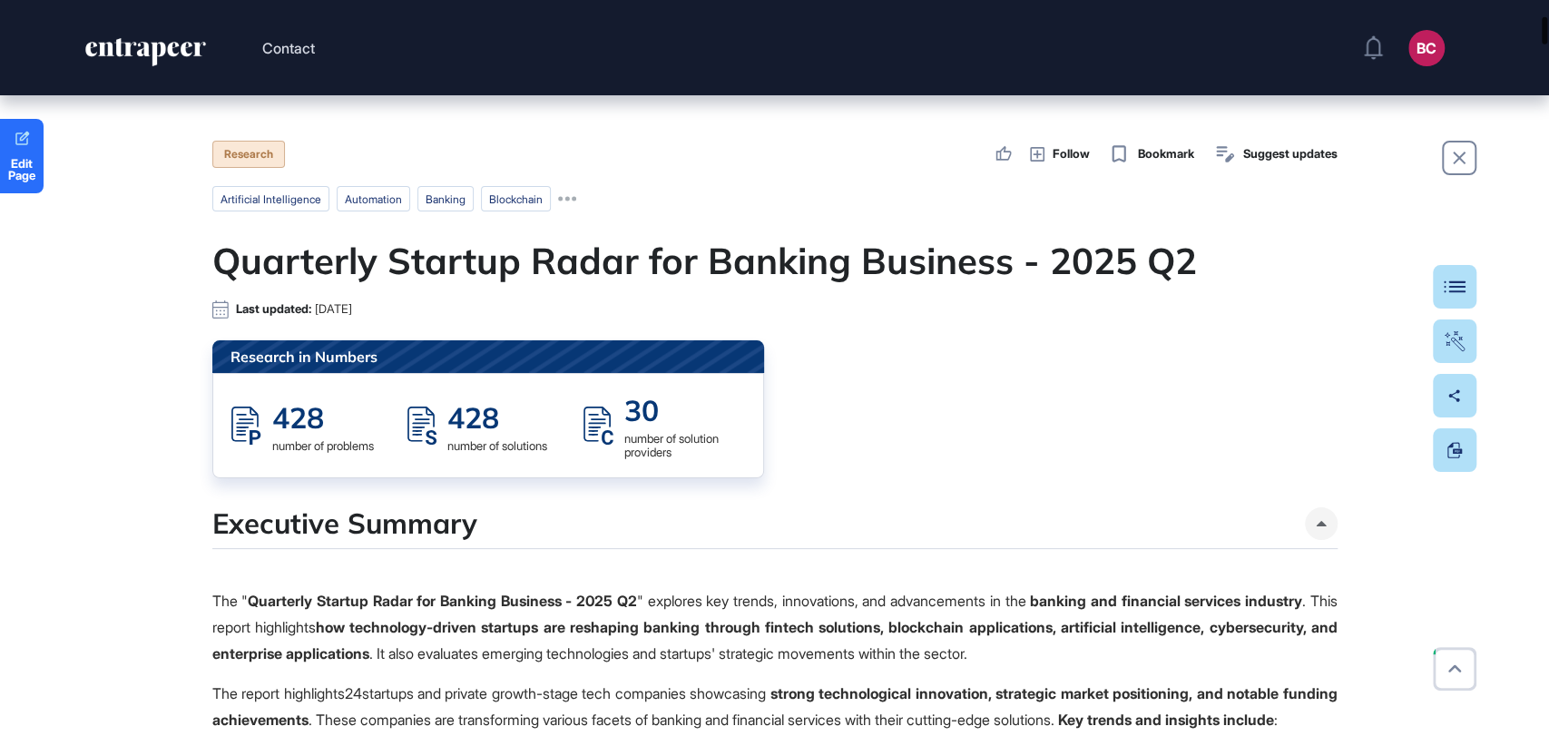
drag, startPoint x: 1543, startPoint y: 474, endPoint x: 1542, endPoint y: -18, distance: 491.9
click at [1542, 0] on html "Contact BC Admin Dashboard Dashboard Profile My Content Request More Data Edit …" at bounding box center [774, 368] width 1549 height 736
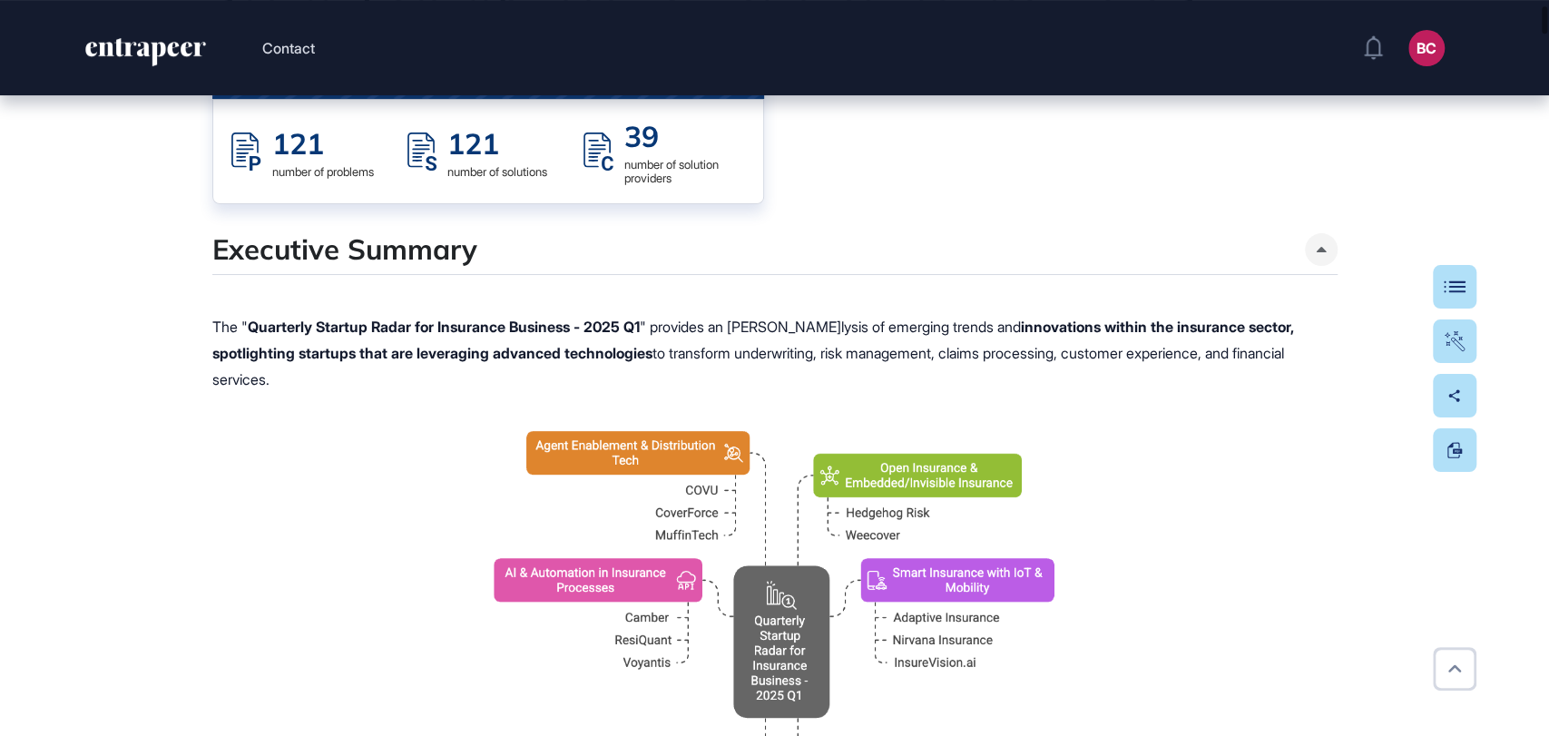
scroll to position [273, 0]
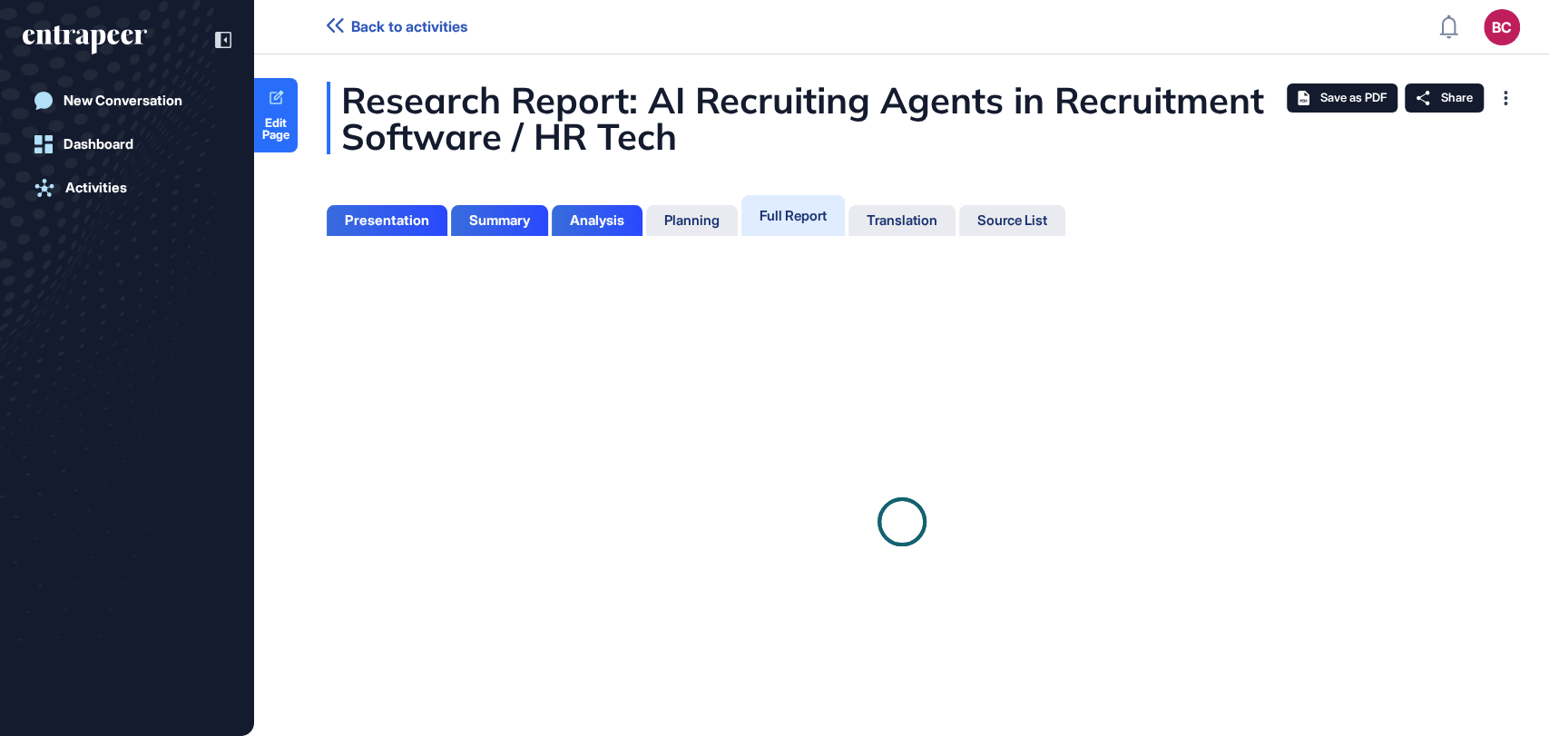
scroll to position [7, 0]
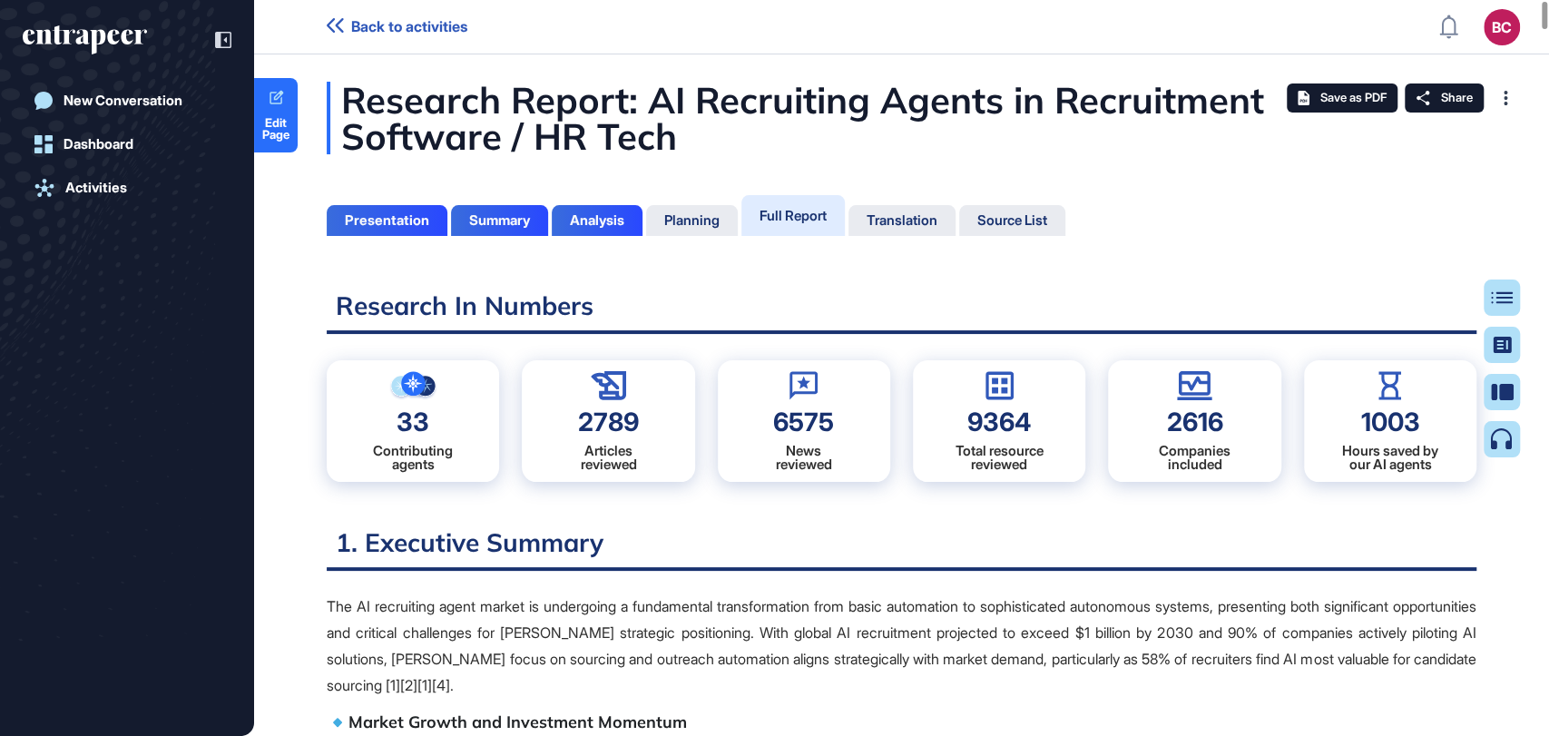
click at [788, 216] on div "Full Report" at bounding box center [793, 215] width 67 height 17
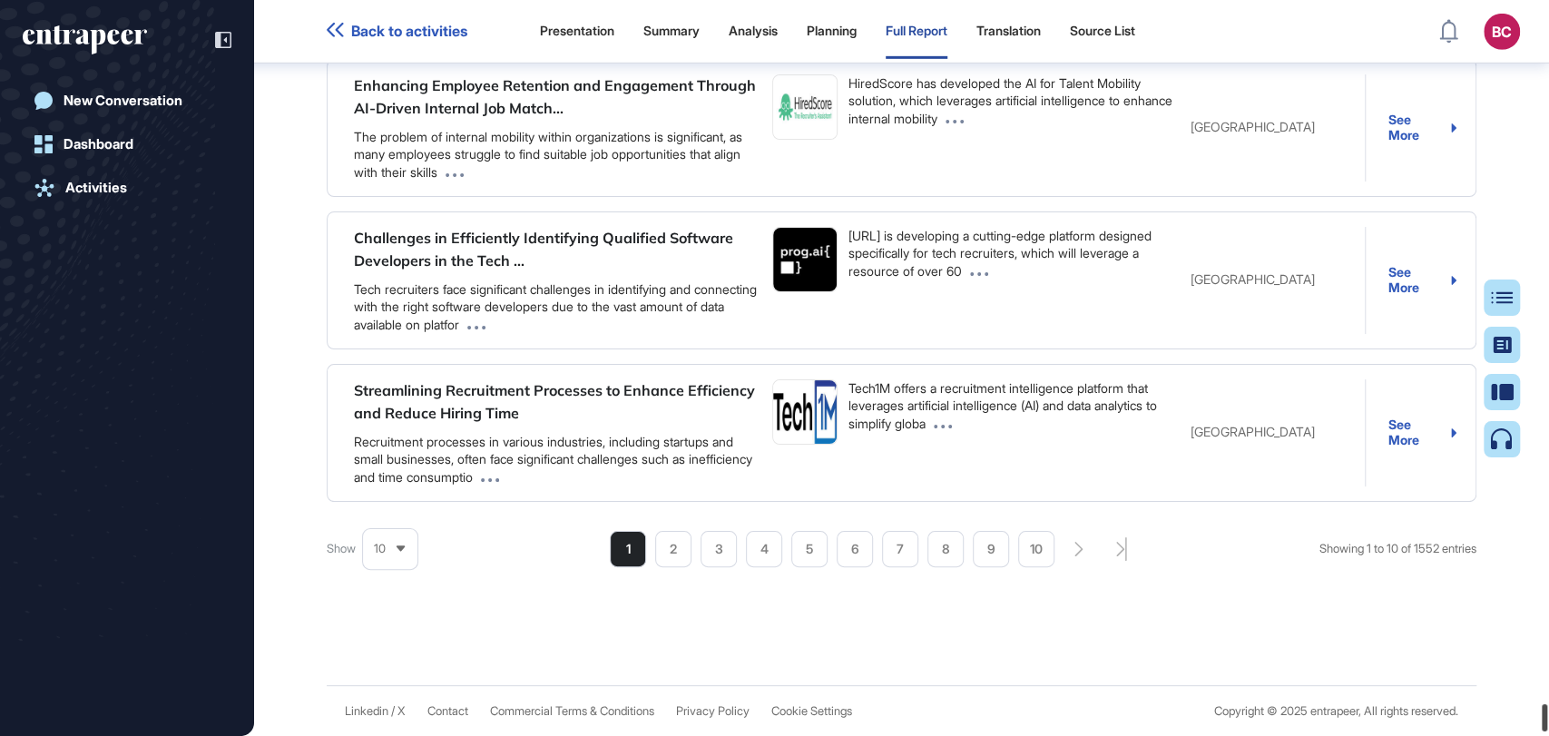
scroll to position [184640, 0]
drag, startPoint x: 1547, startPoint y: 520, endPoint x: 1038, endPoint y: 7, distance: 722.7
click at [1547, 726] on div at bounding box center [1544, 720] width 5 height 27
